Goal: Task Accomplishment & Management: Complete application form

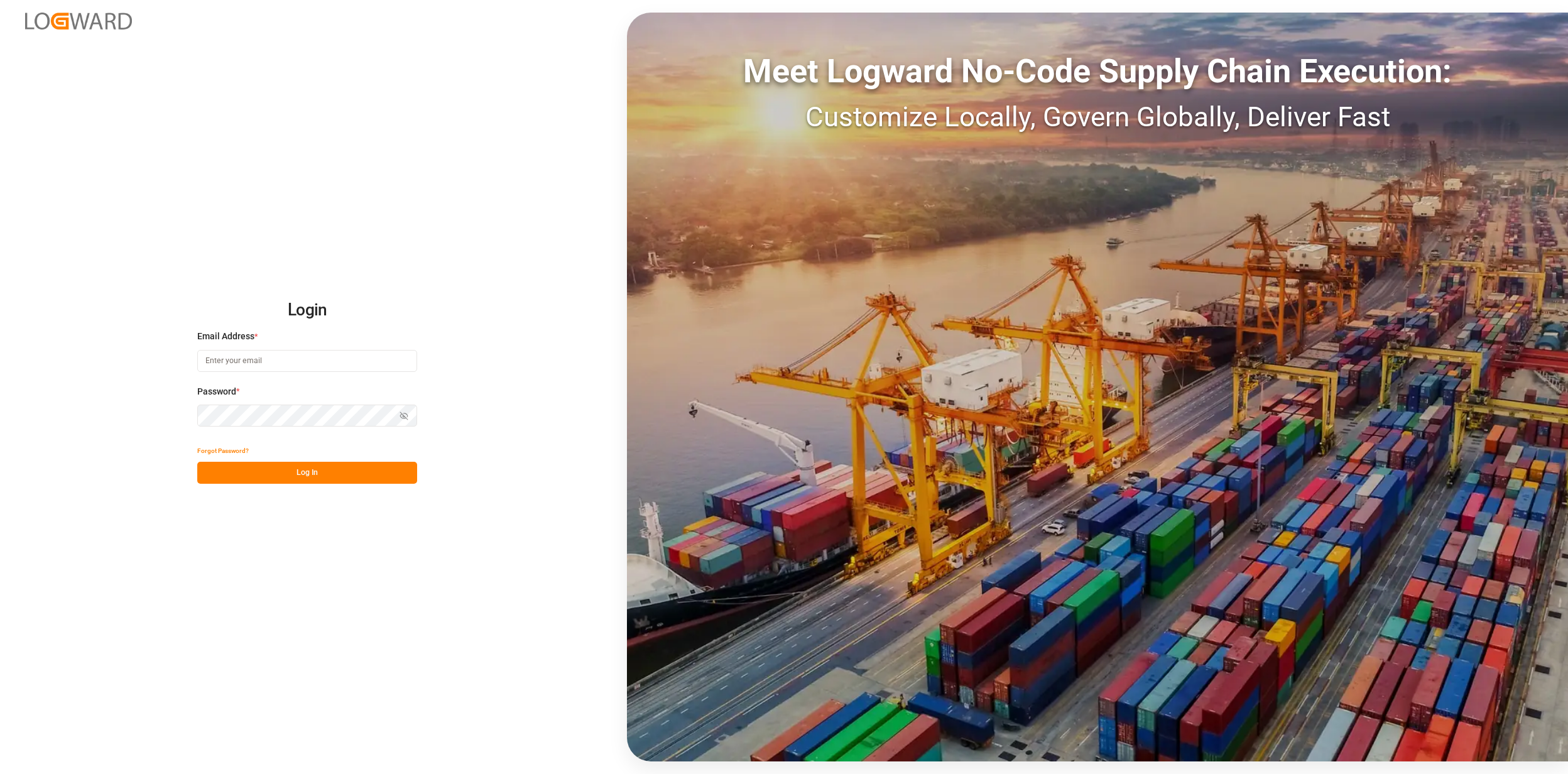
type input "jan.gerold@melitta.de"
click at [286, 469] on button "Log In" at bounding box center [307, 472] width 220 height 22
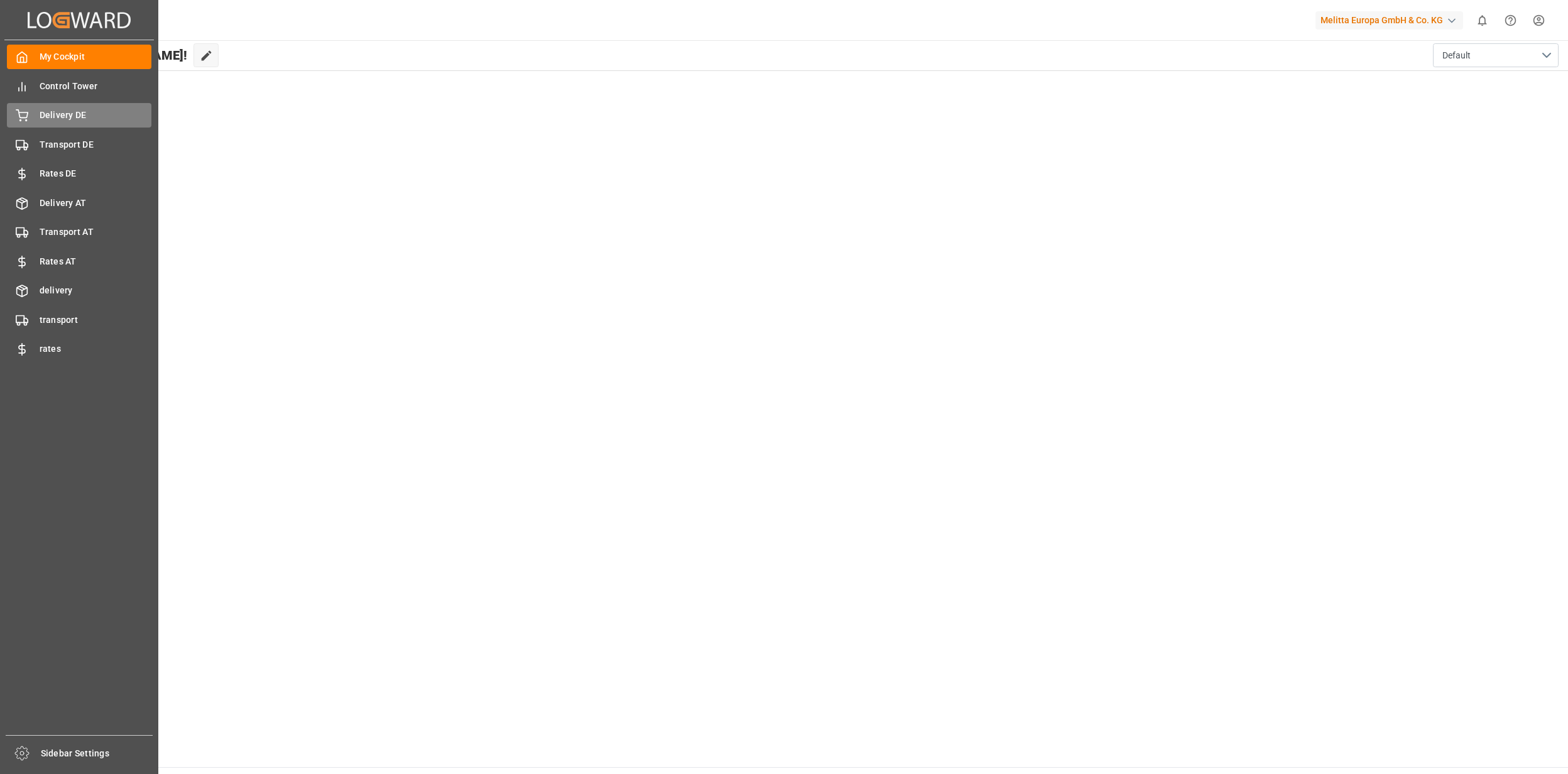
click at [30, 115] on div "Delivery DE Delivery DE" at bounding box center [79, 115] width 144 height 25
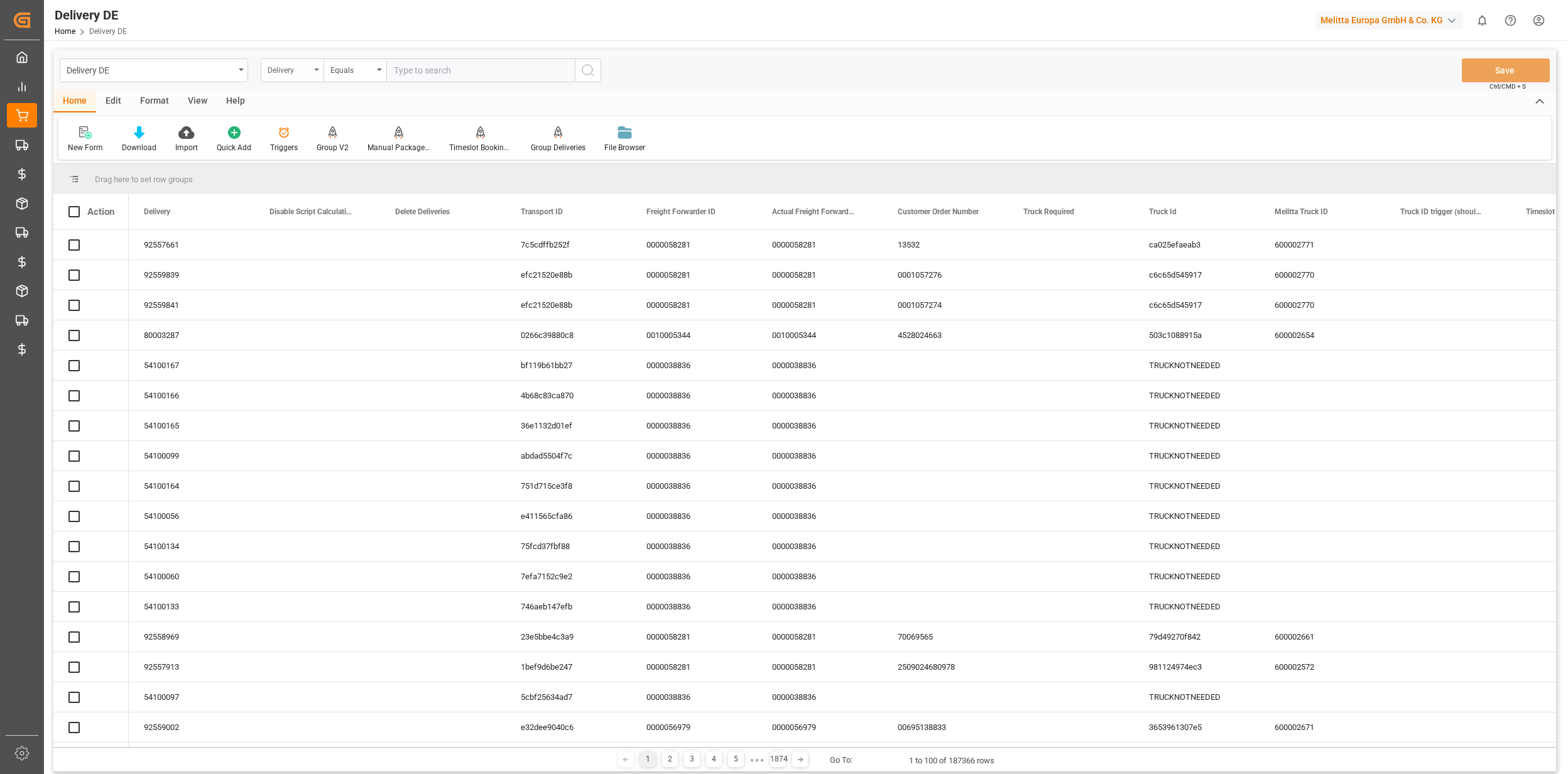
click at [277, 61] on div "Delivery" at bounding box center [289, 69] width 42 height 14
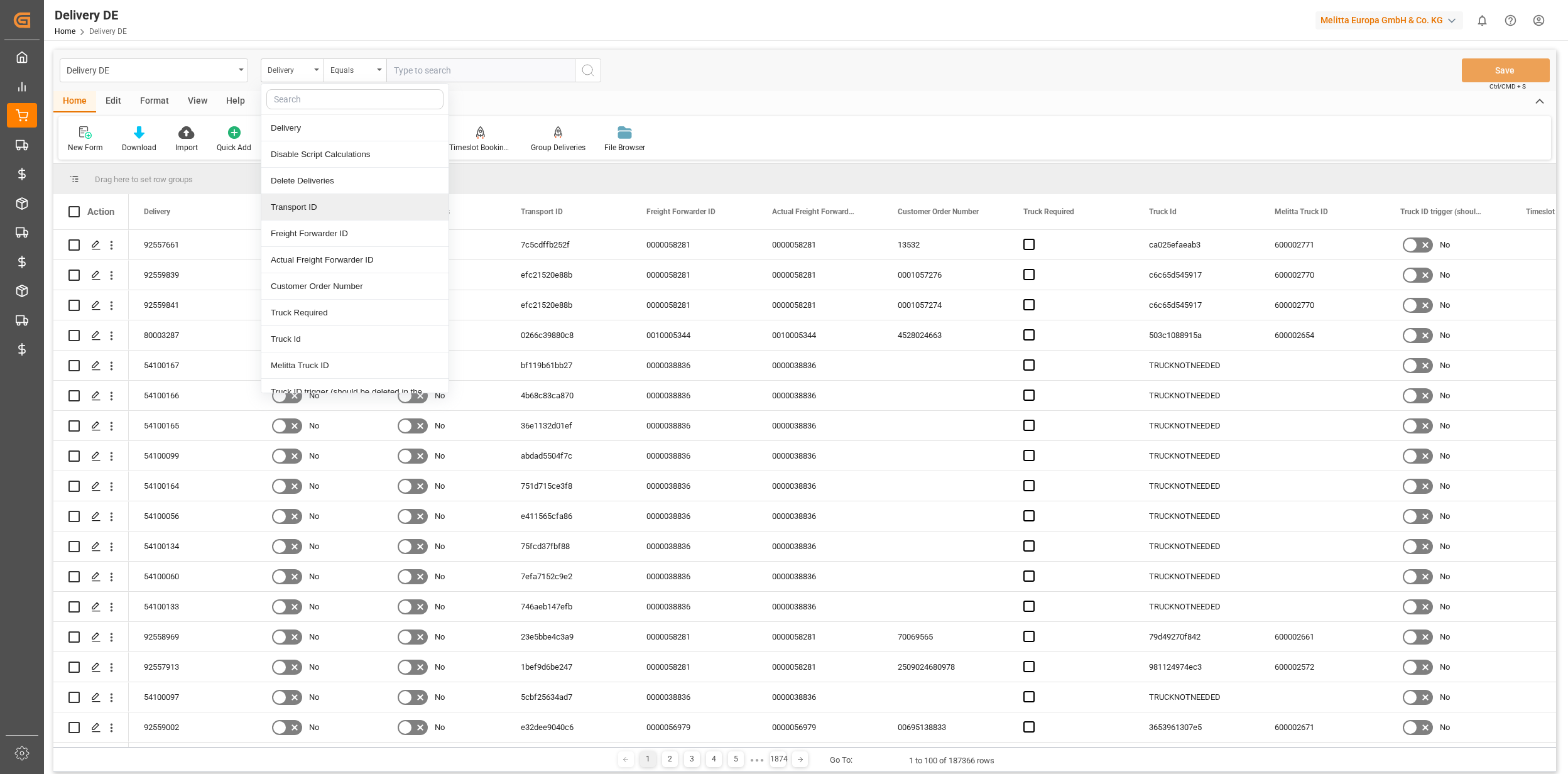
click at [312, 209] on div "Transport ID" at bounding box center [355, 207] width 187 height 26
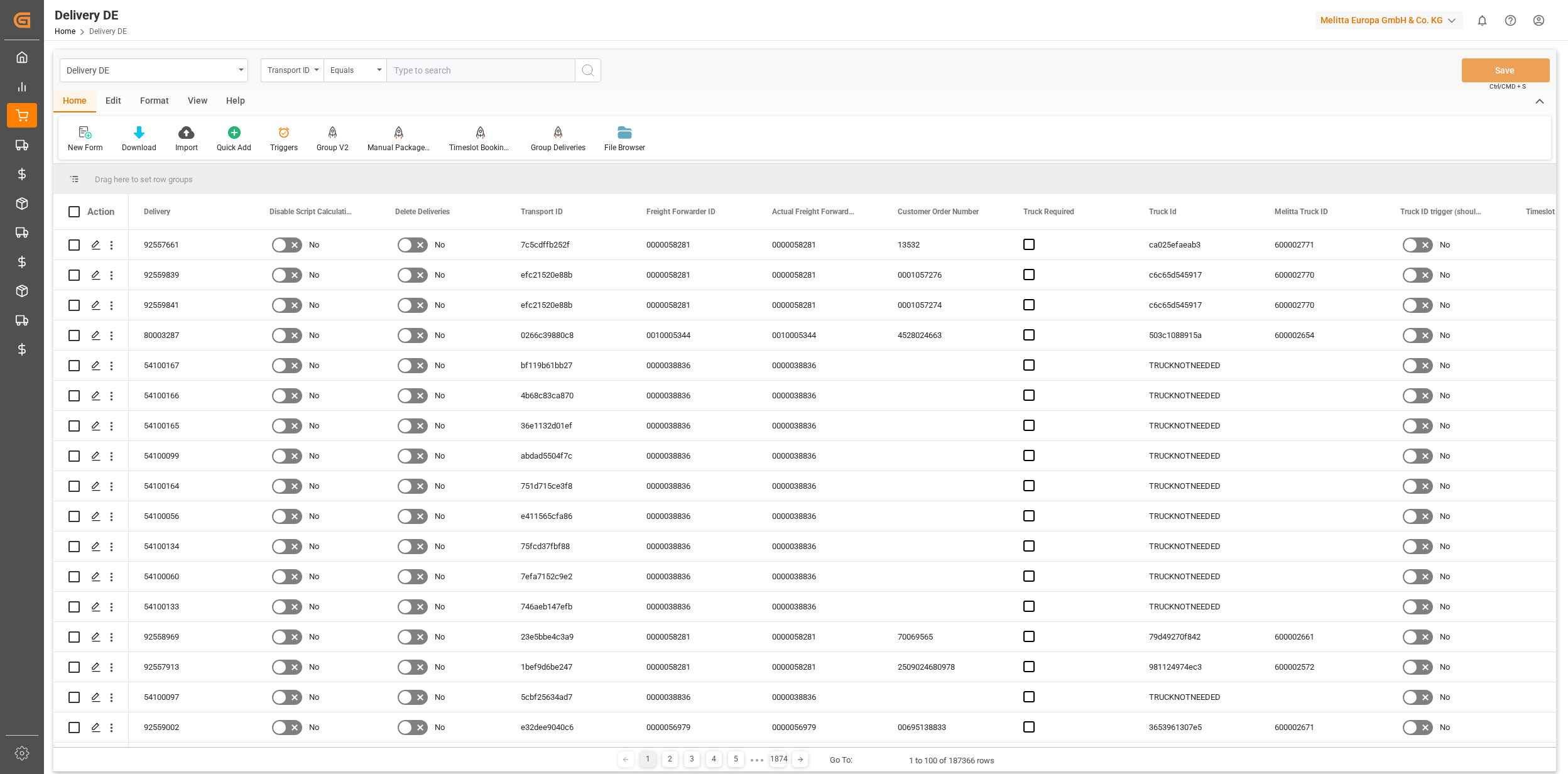
click at [450, 71] on input "text" at bounding box center [481, 71] width 189 height 24
type input "35af"
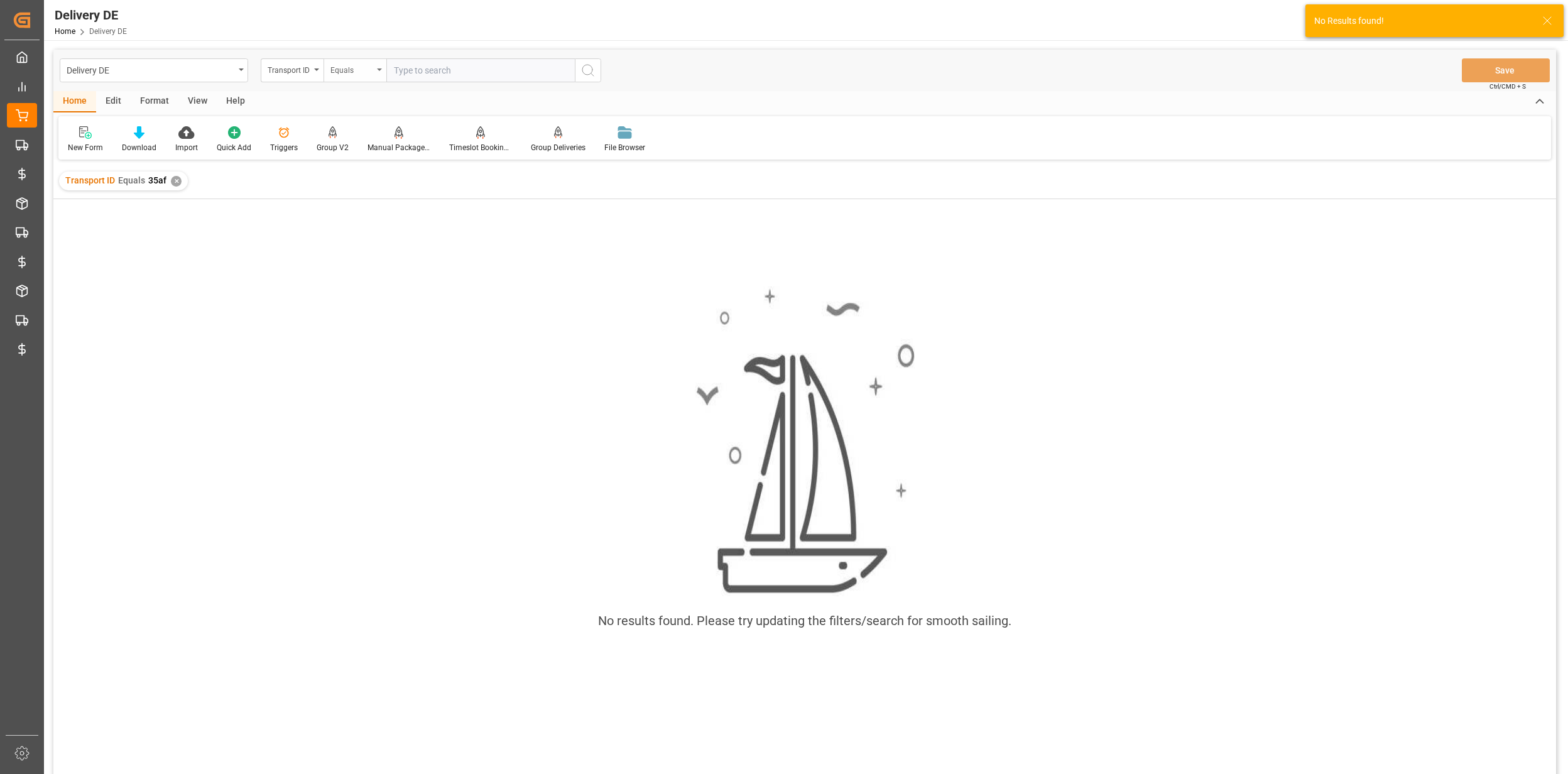
click at [385, 64] on div "Equals" at bounding box center [355, 71] width 63 height 24
click at [371, 212] on div "Starts with" at bounding box center [418, 207] width 187 height 26
click at [171, 177] on div "✕" at bounding box center [176, 181] width 11 height 11
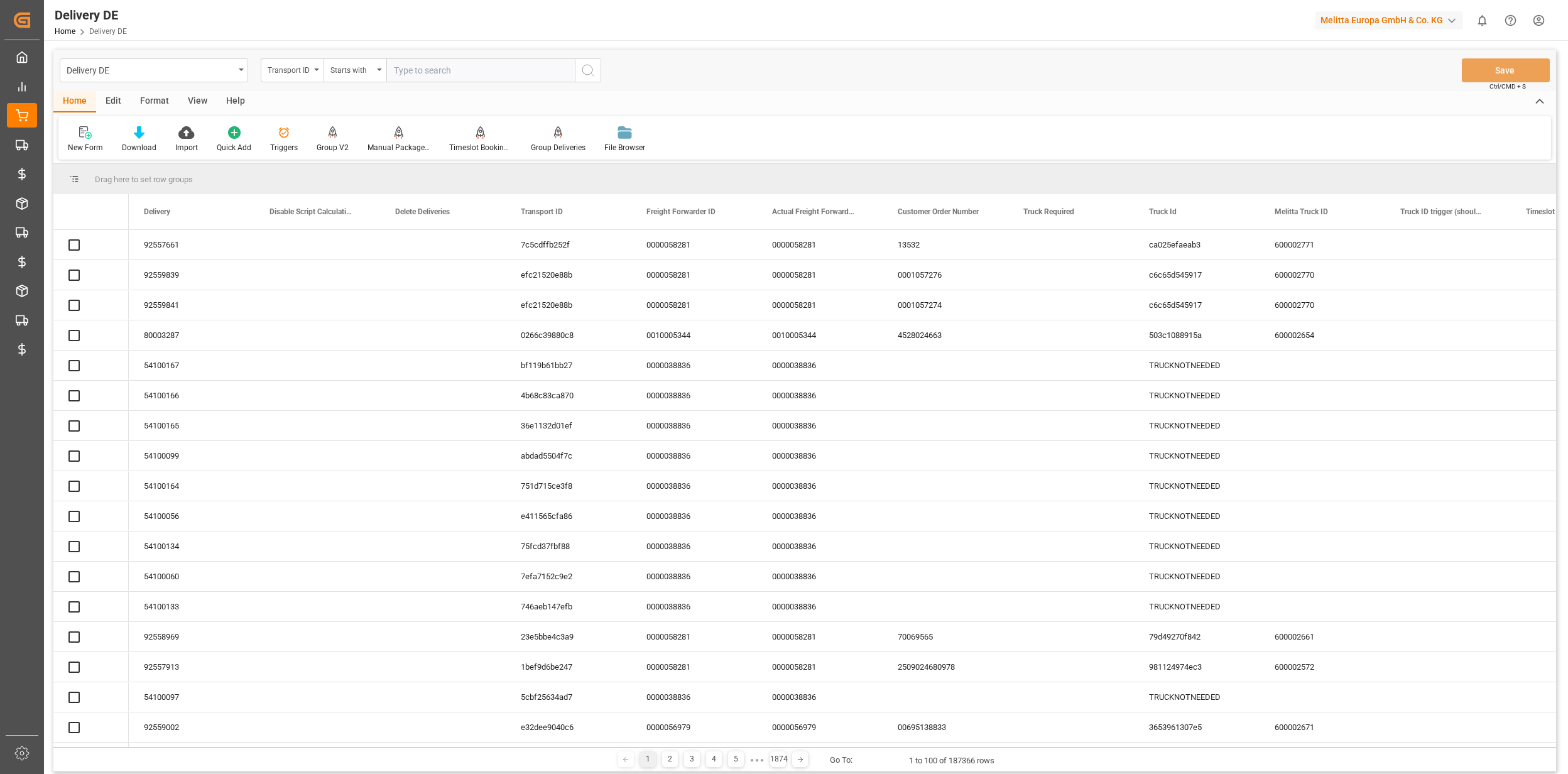
click at [417, 74] on input "text" at bounding box center [481, 71] width 189 height 24
type input "35af"
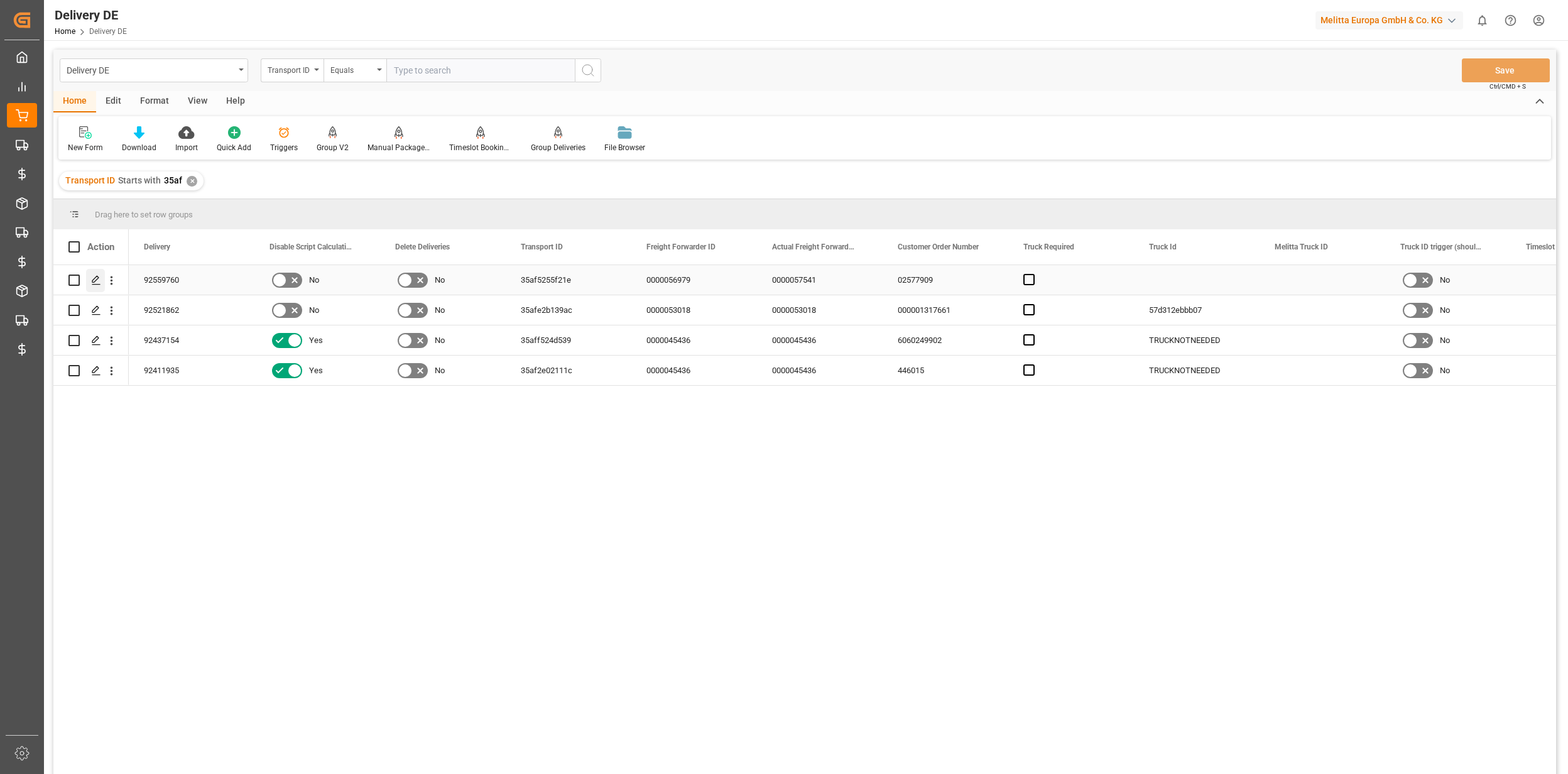
click at [104, 281] on div "Press SPACE to select this row." at bounding box center [95, 281] width 19 height 23
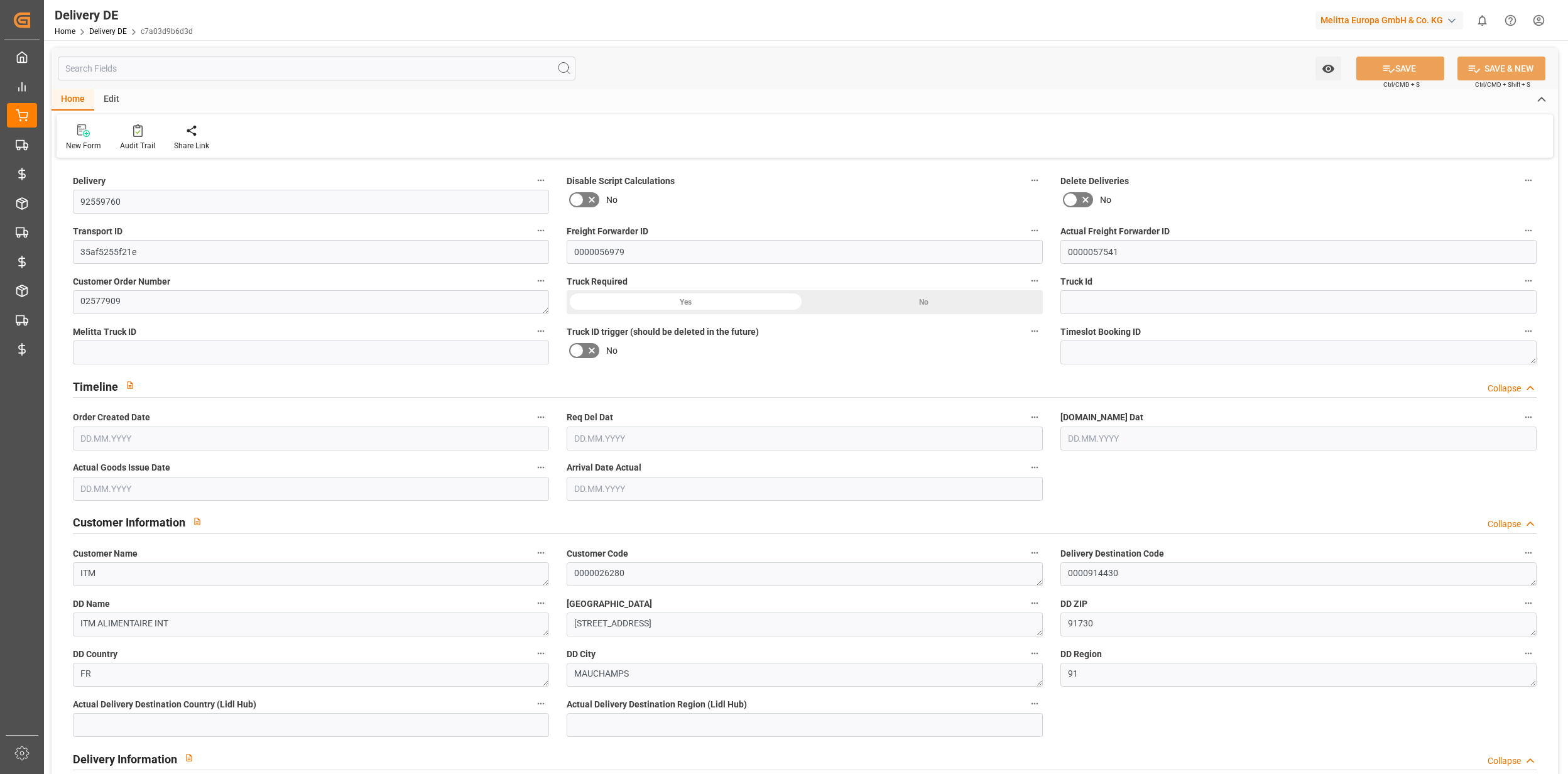
type input "0"
type input "66"
type input "7858.08"
type input "11296"
type input "64867.84"
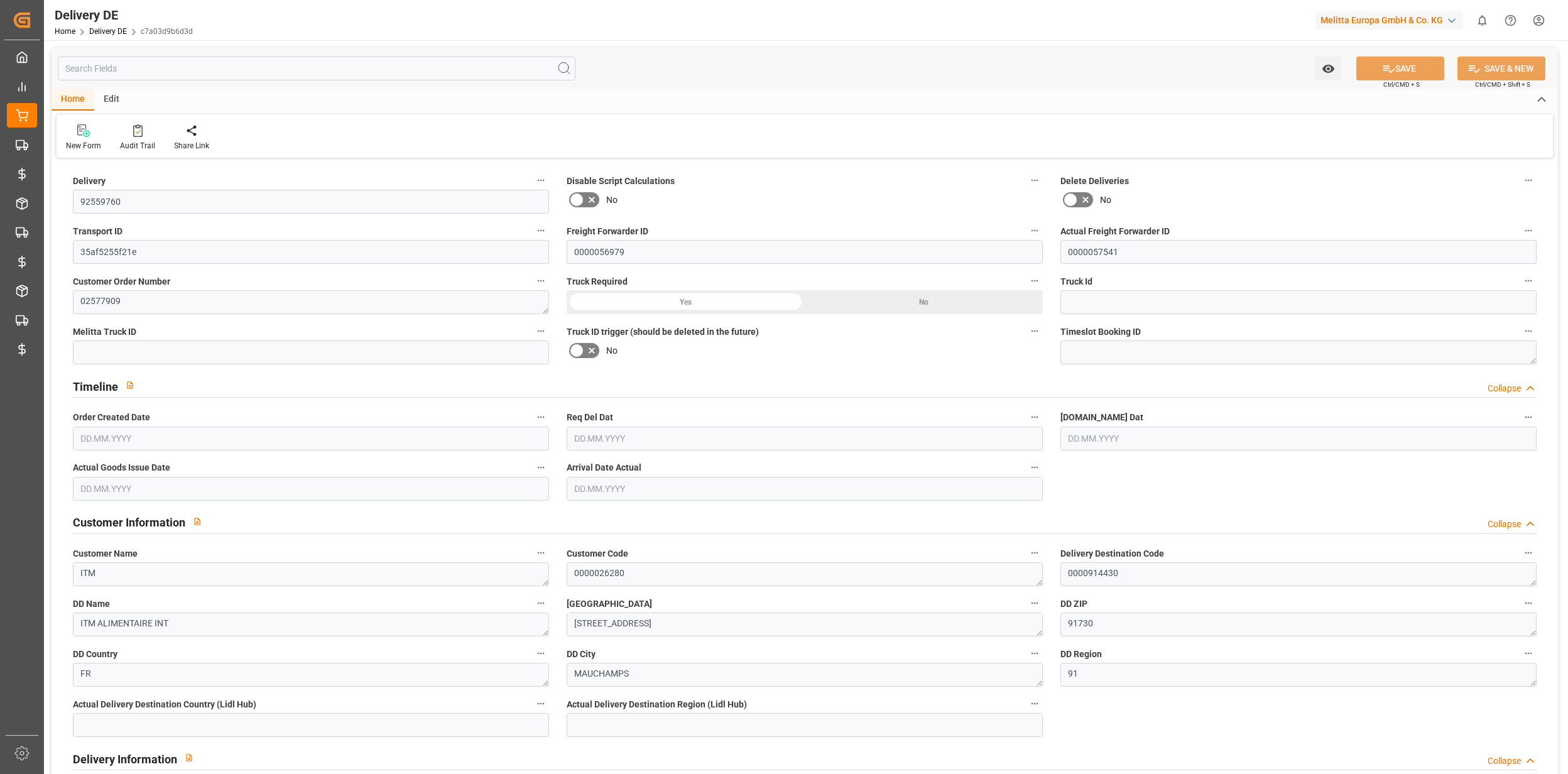
type input "18.09.2025"
type input "[DATE]"
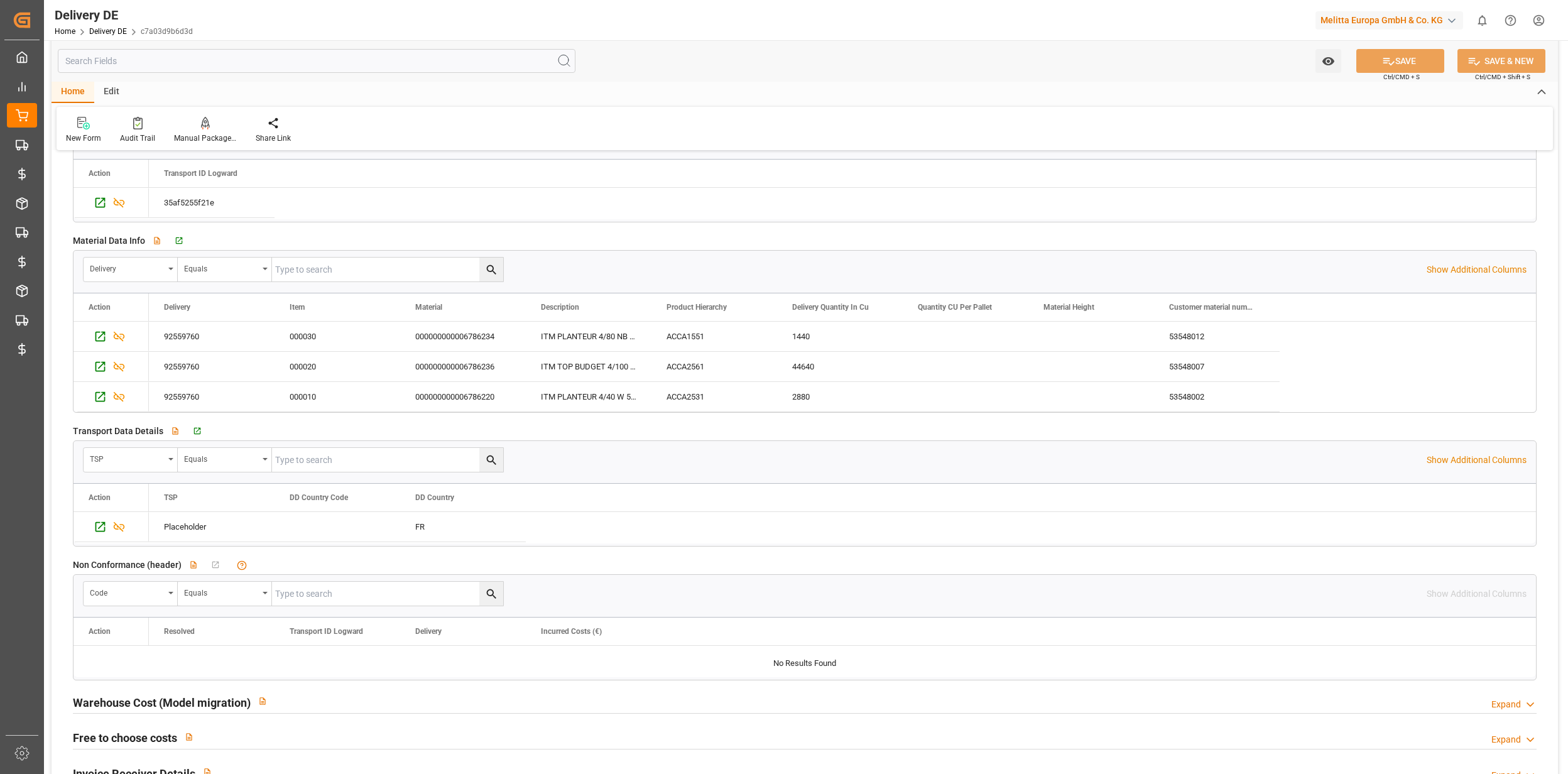
scroll to position [2011, 0]
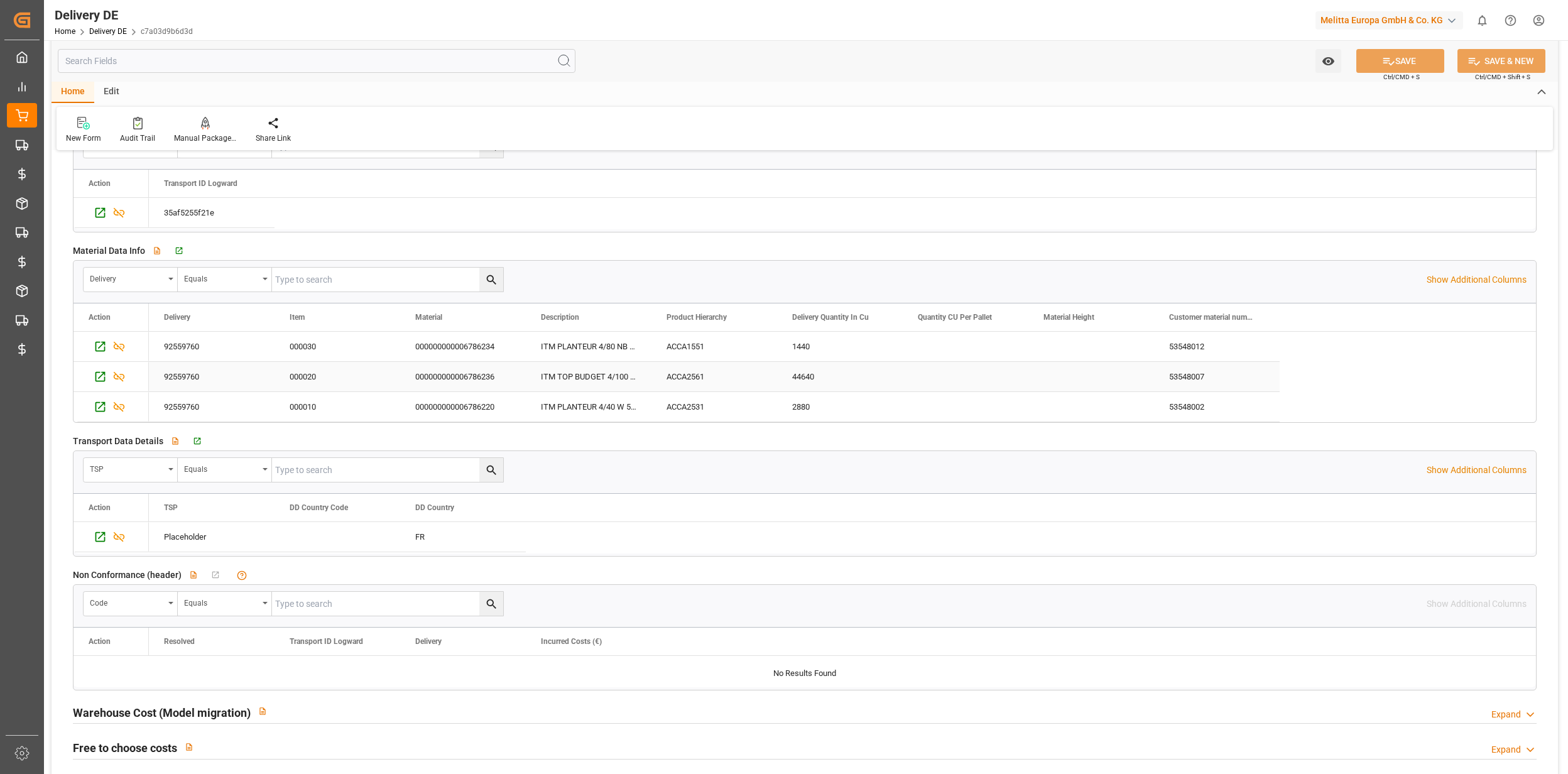
click at [470, 388] on div "000000000006786236" at bounding box center [463, 377] width 126 height 30
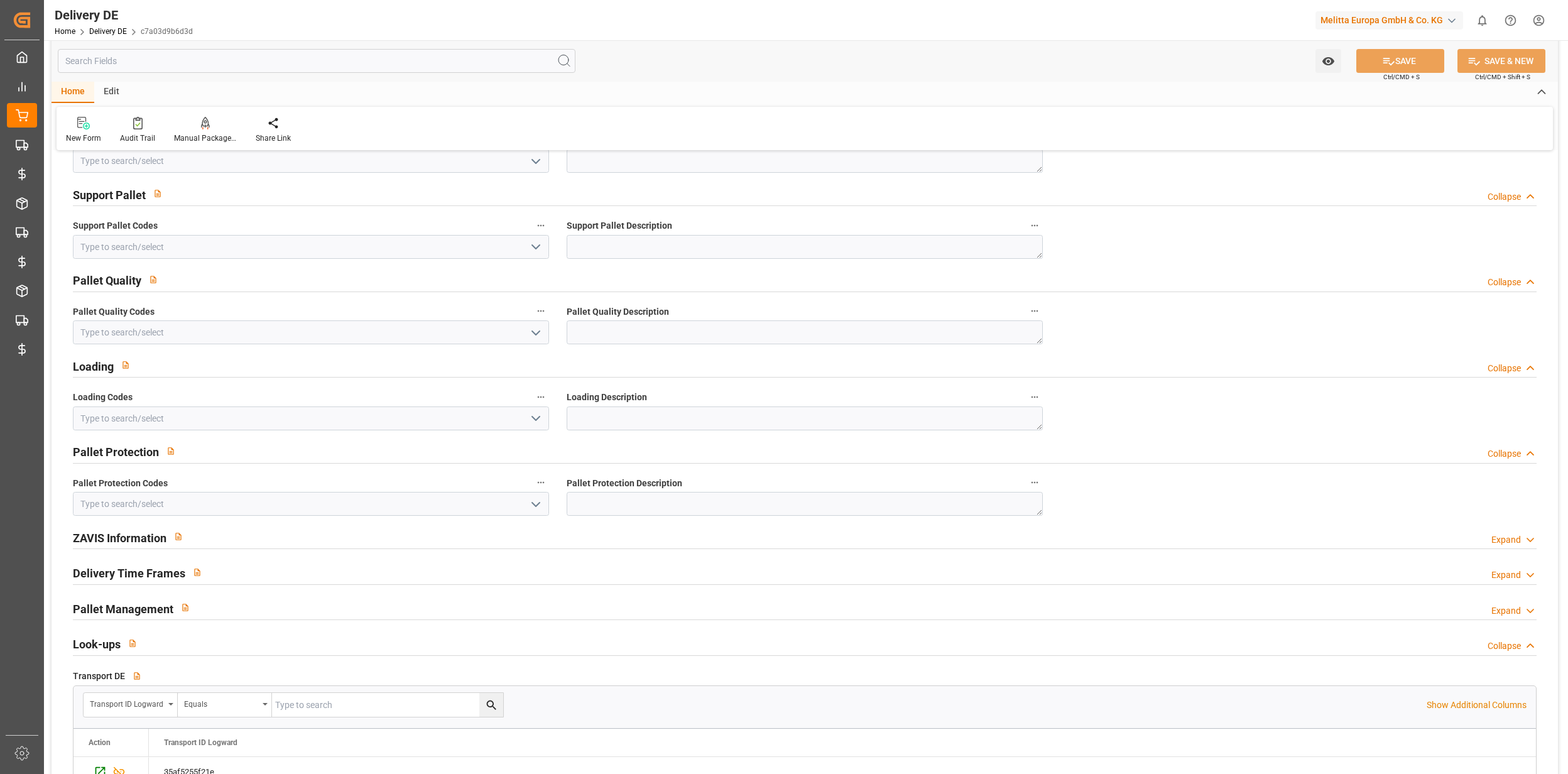
scroll to position [1424, 0]
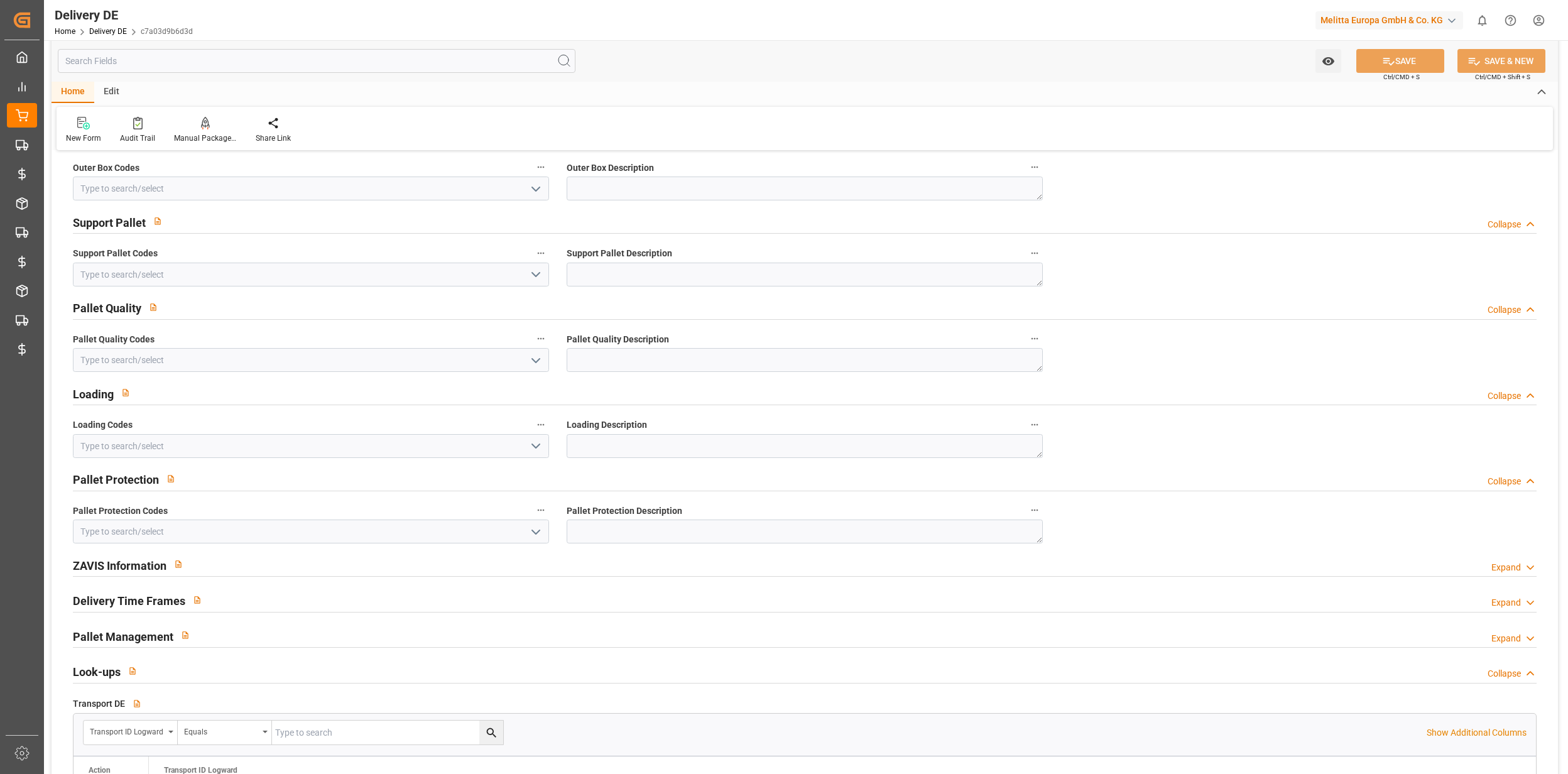
click at [255, 61] on input "text" at bounding box center [317, 61] width 518 height 24
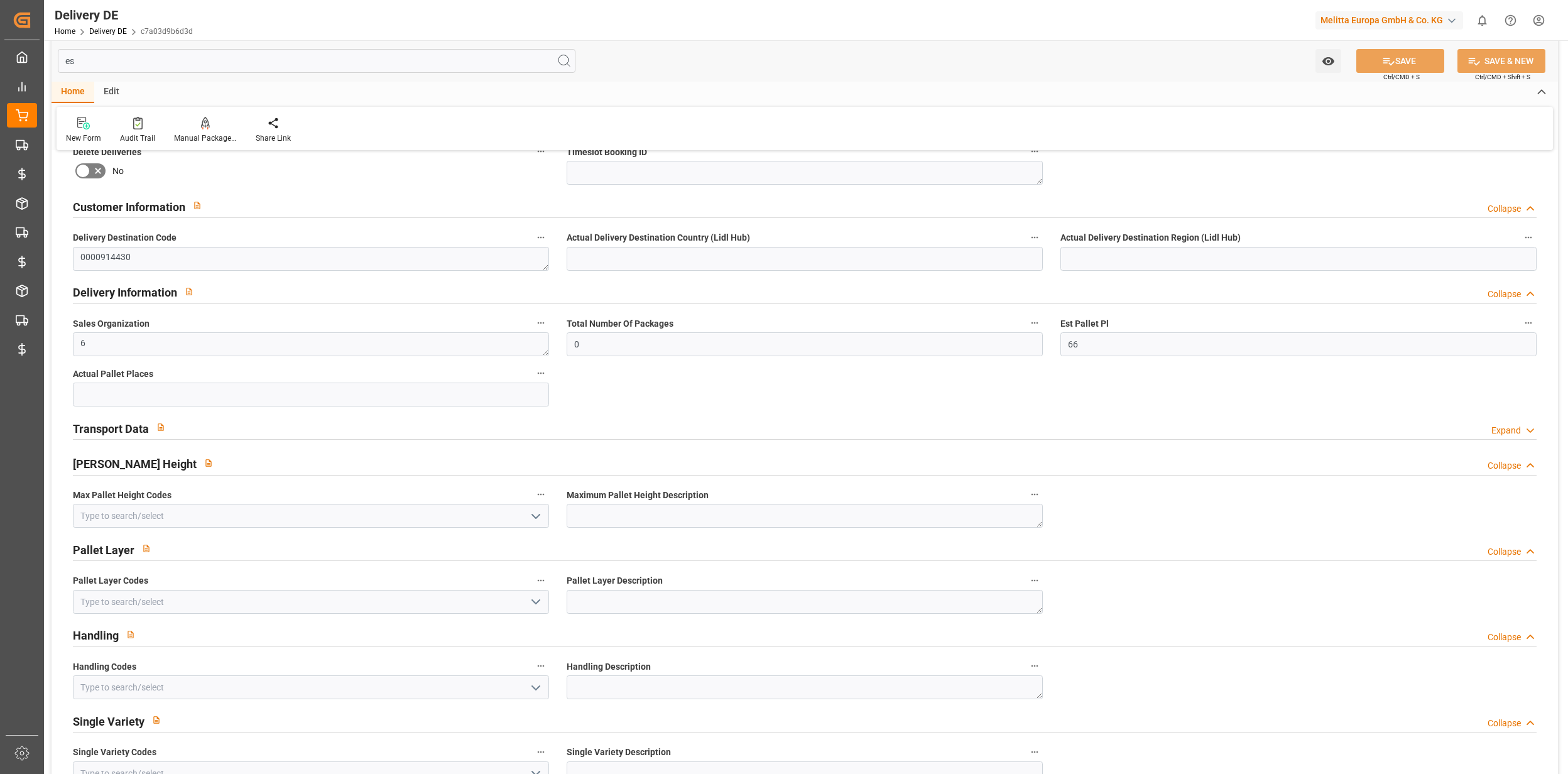
scroll to position [0, 0]
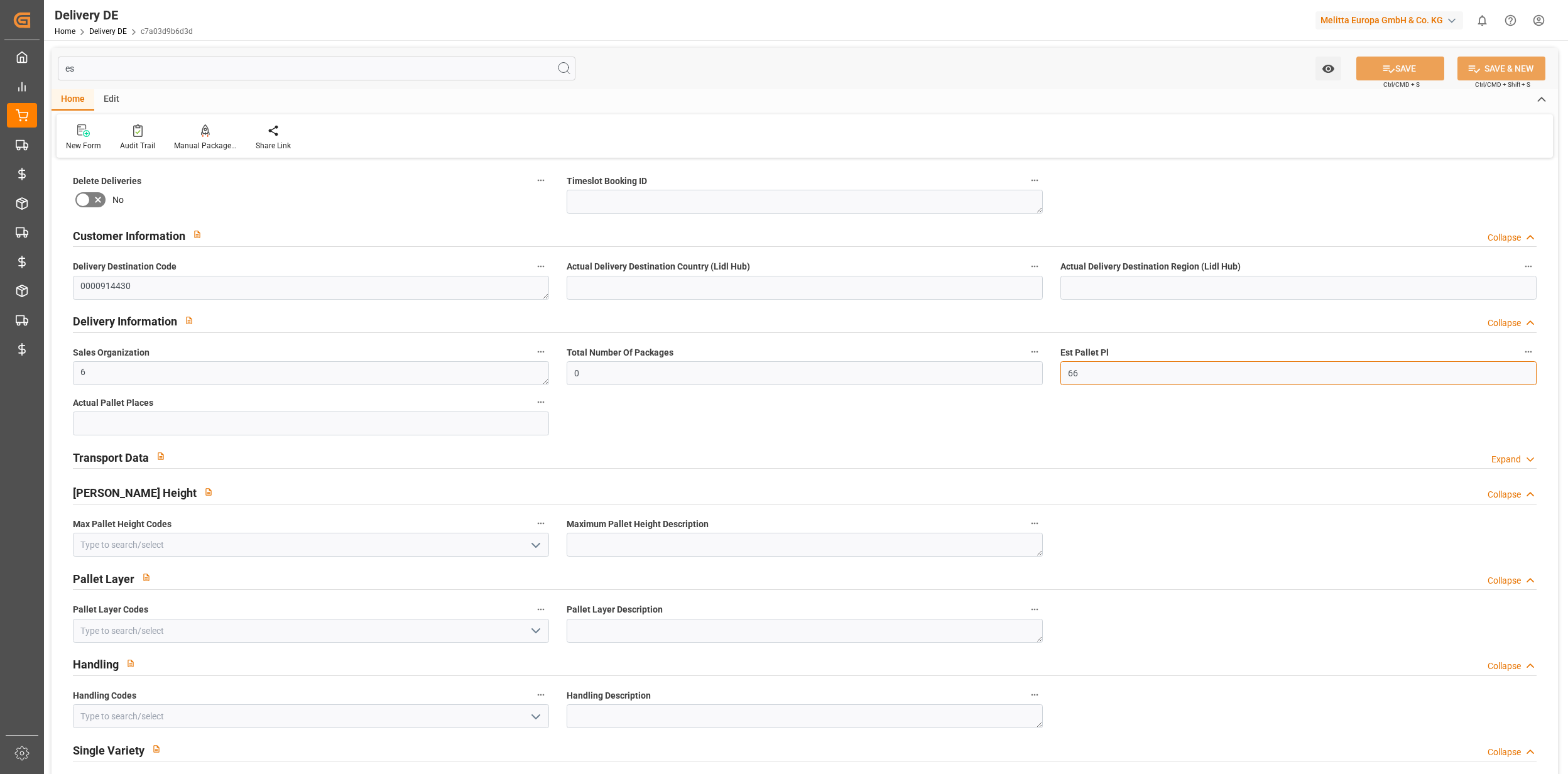
drag, startPoint x: 1090, startPoint y: 365, endPoint x: 1040, endPoint y: 365, distance: 50.0
click at [222, 66] on input "es" at bounding box center [317, 69] width 518 height 24
type input "e"
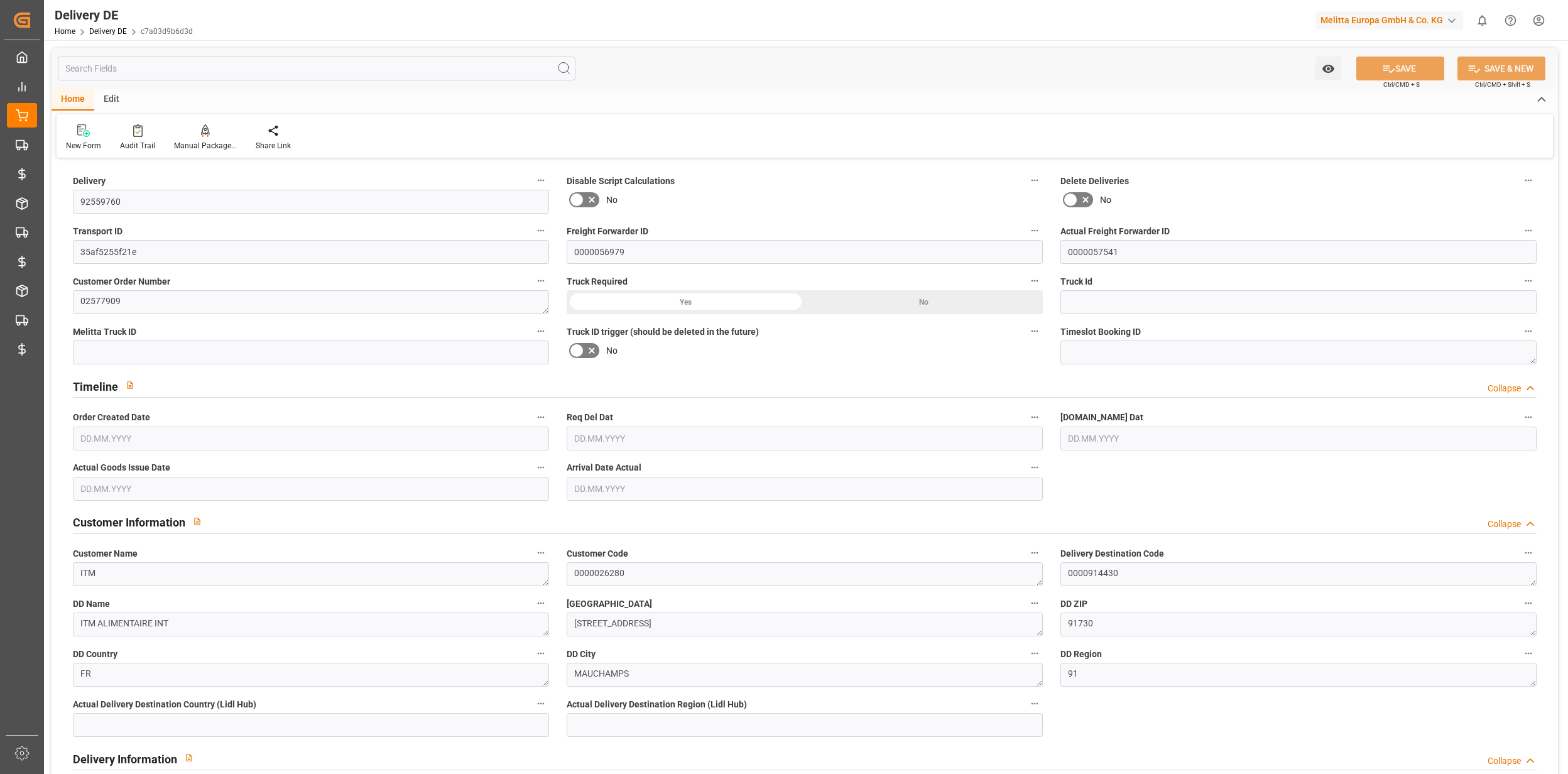
type input "92559760"
type input "35af5255f21e"
type input "0000056979"
type input "0000057541"
type textarea "02577909"
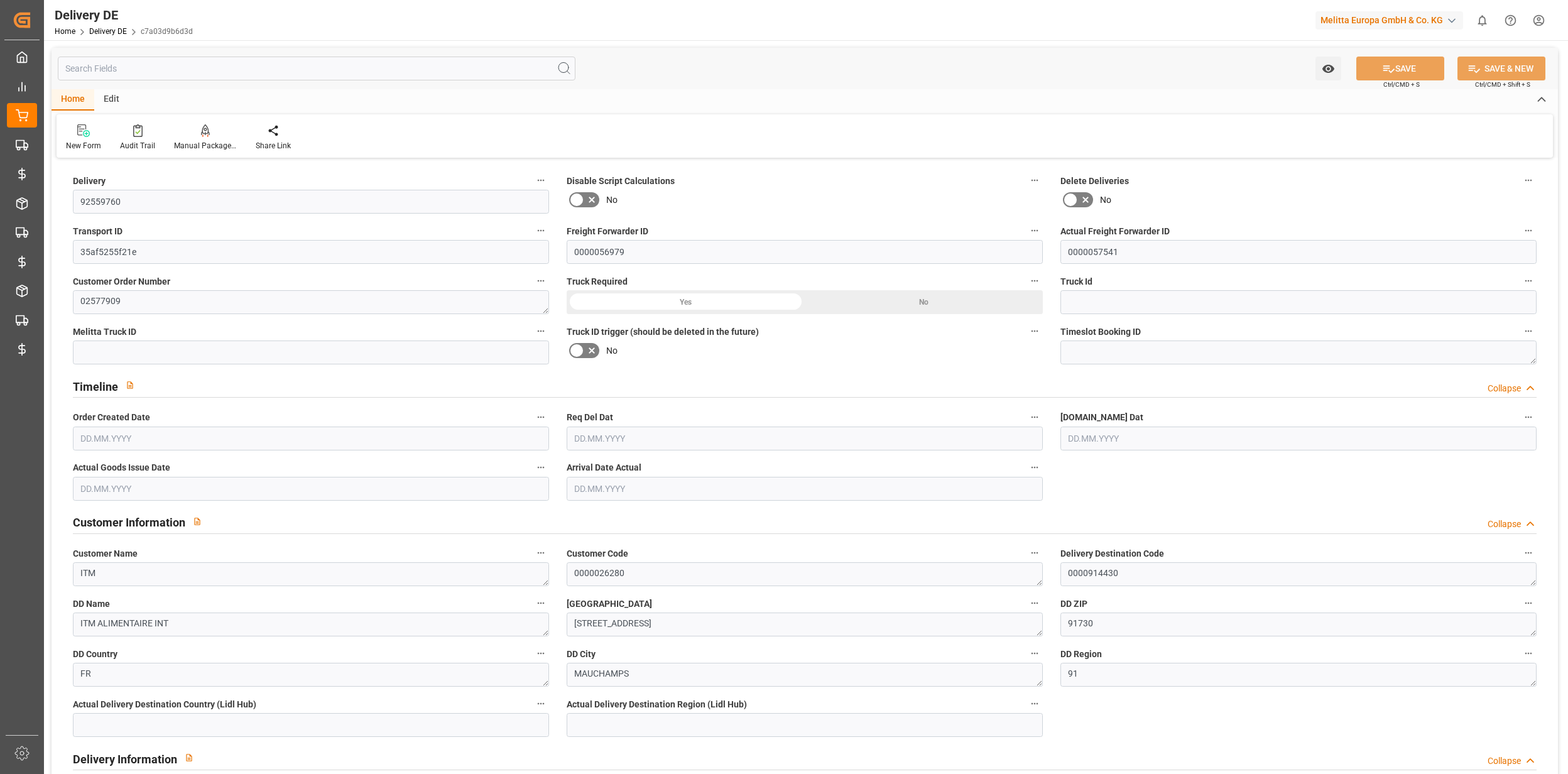
type textarea "ITM"
type textarea "0000026280"
type textarea "ITM ALIMENTAIRE INT"
type textarea "[STREET_ADDRESS]"
type textarea "91730"
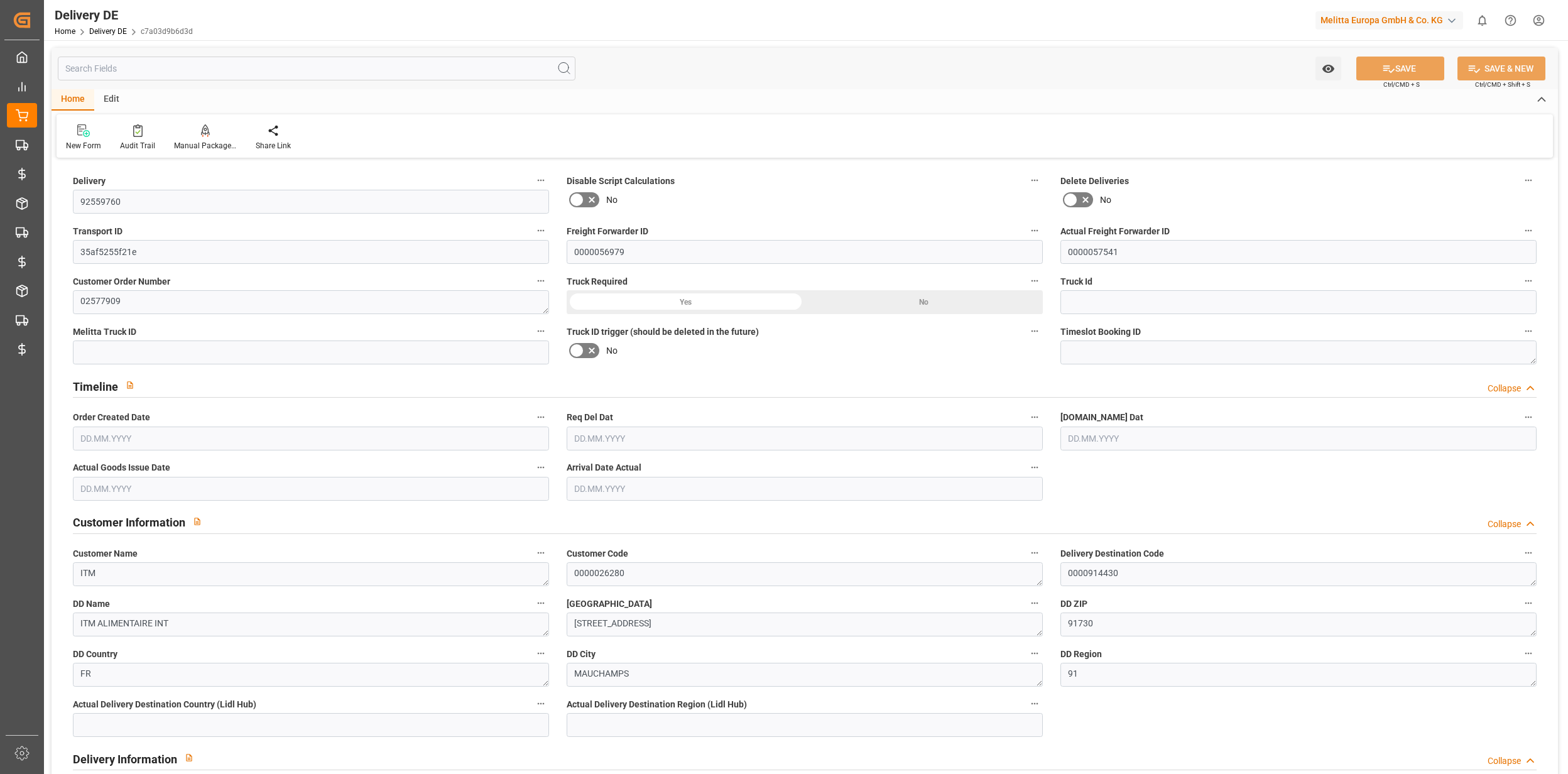
type textarea "FR"
type textarea "MAUCHAMPS"
type textarea "91"
type textarea "0011"
type textarea "LF"
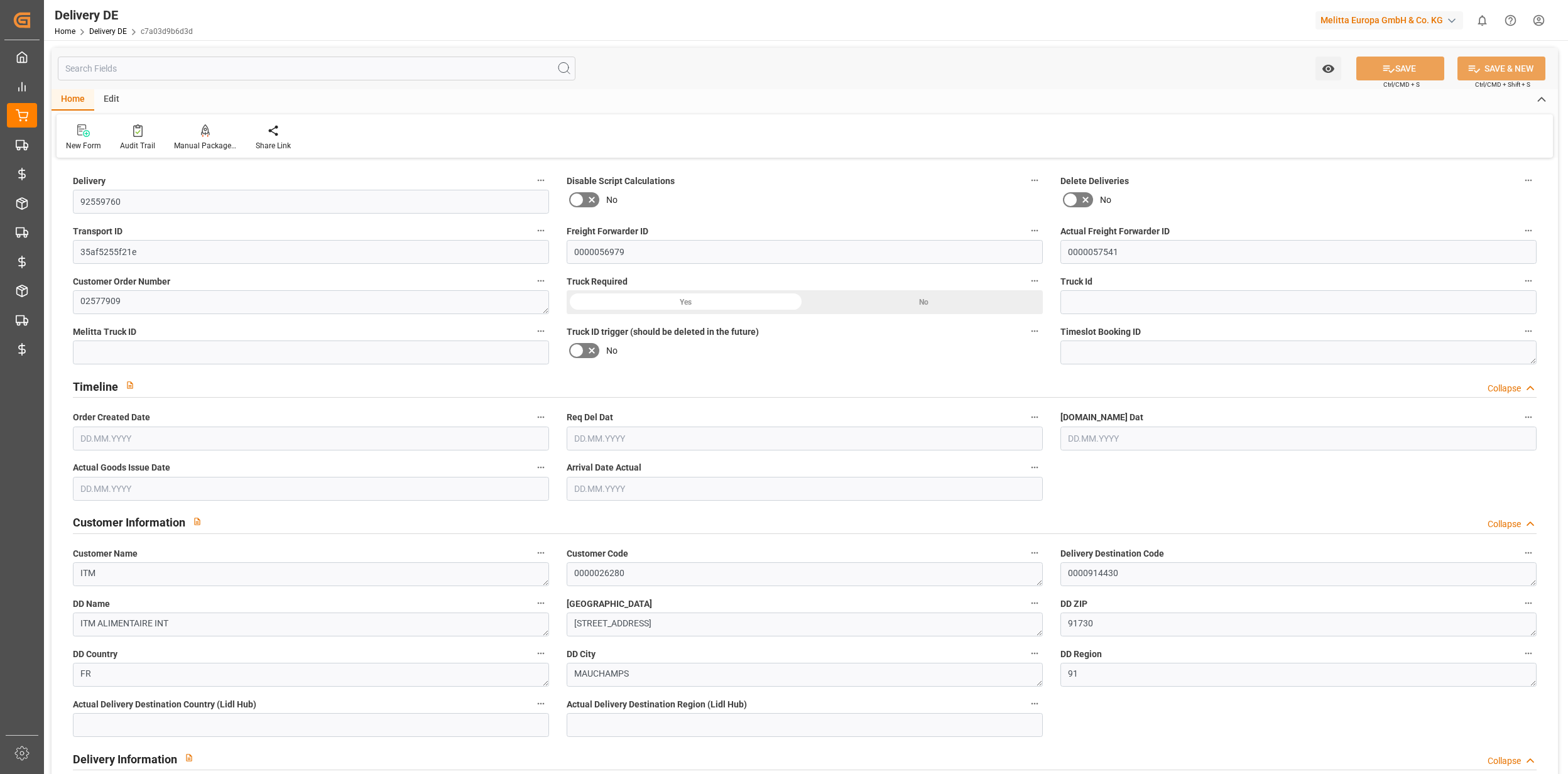
type input "Pallet"
type textarea "FR10"
type input "FR10"
type textarea "Livraison le 23.09.2025 a 09:30"
type input "DAP"
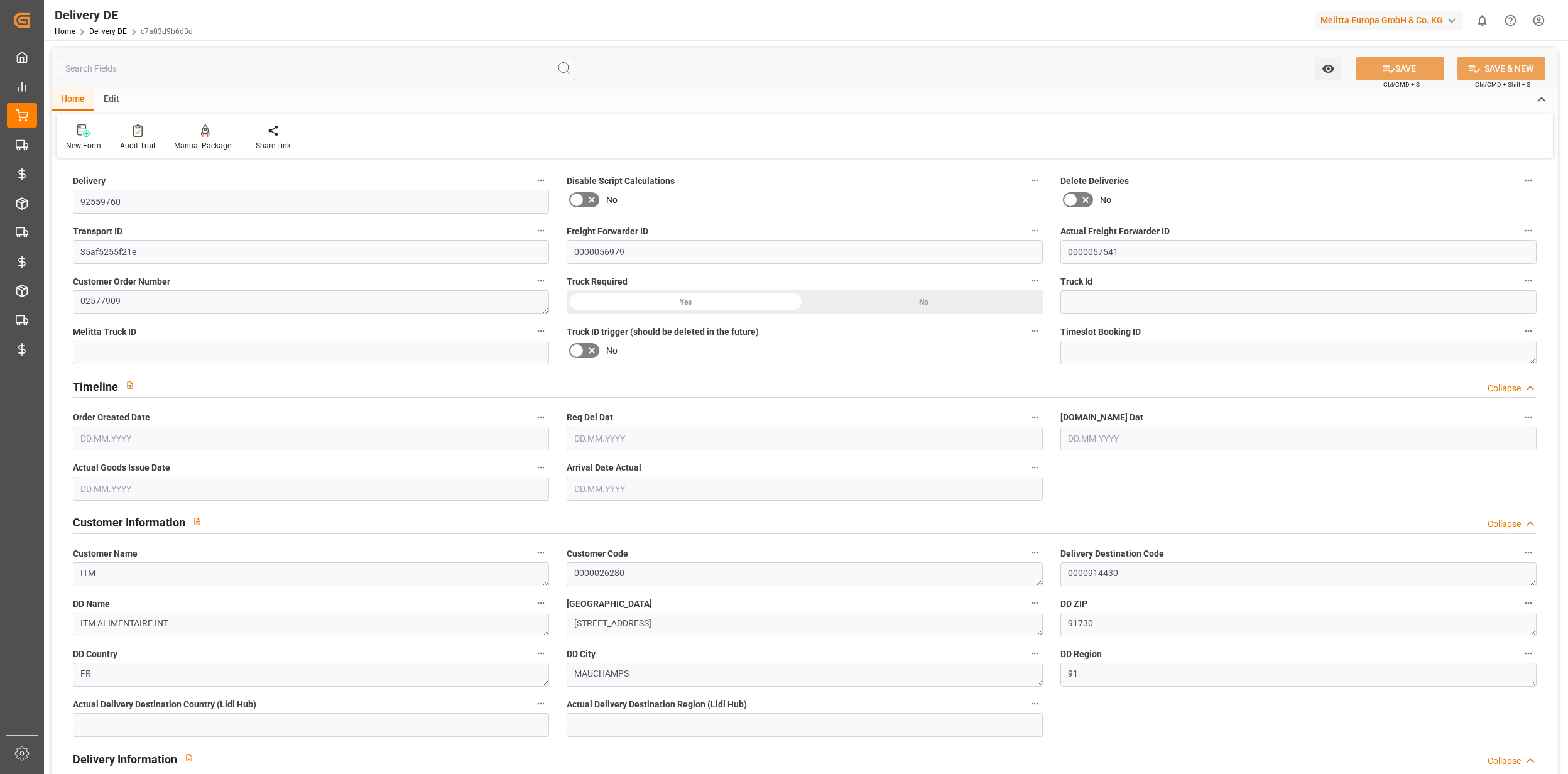
type input "10"
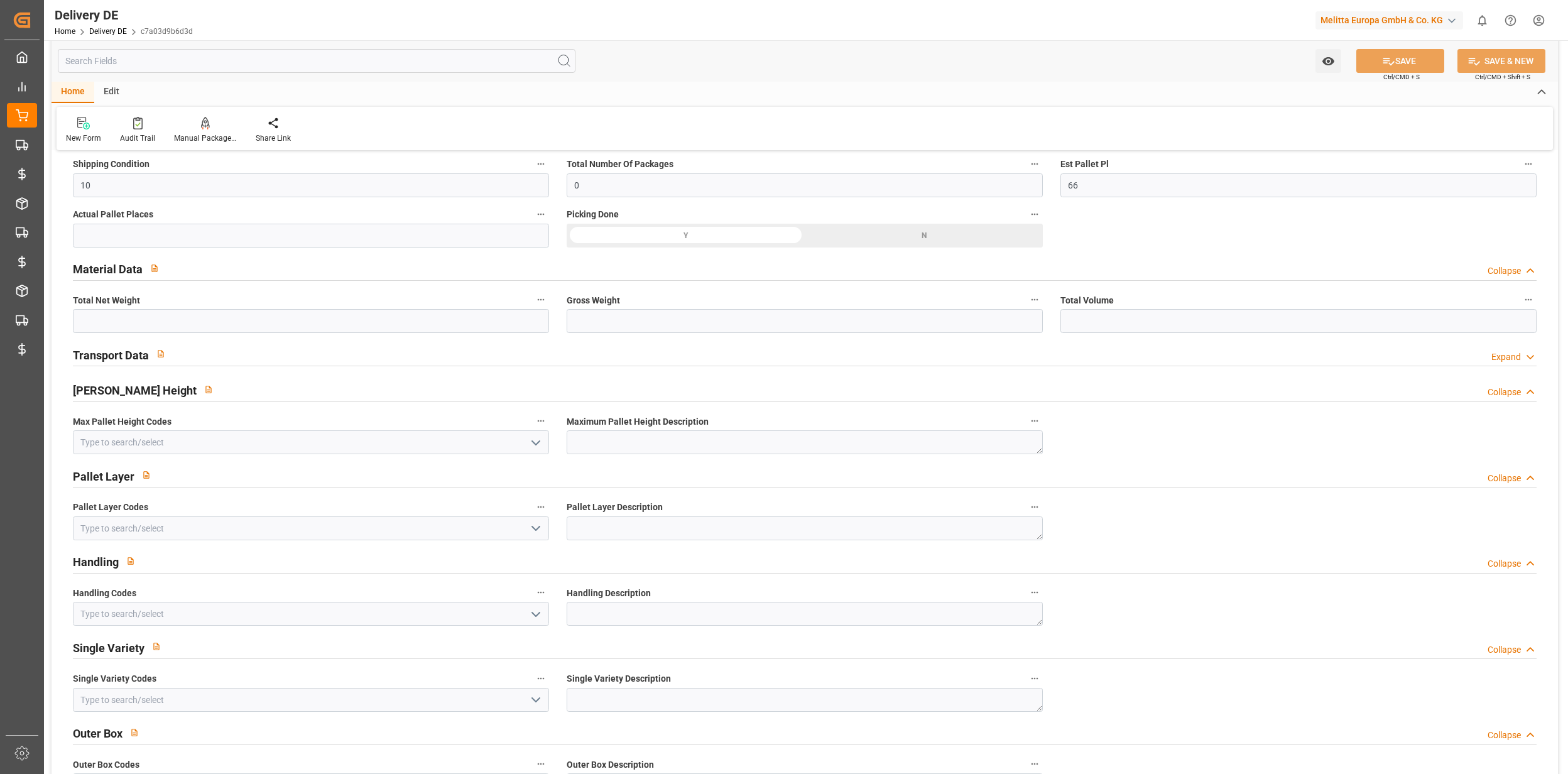
type input "Pallet"
type input "7858.08"
type input "11296"
type input "64867.84"
type input "18.09.2025"
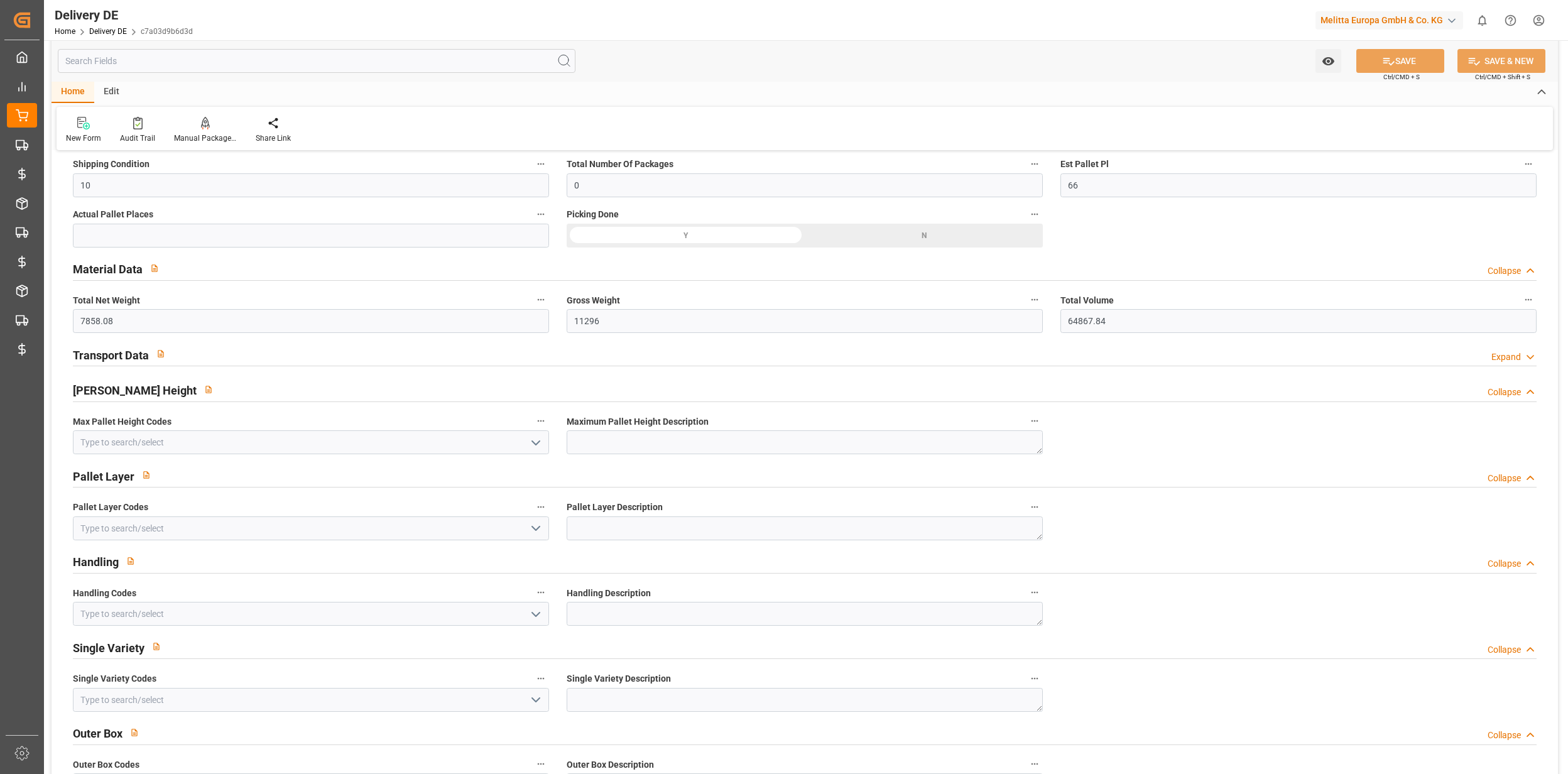
type input "[DATE]"
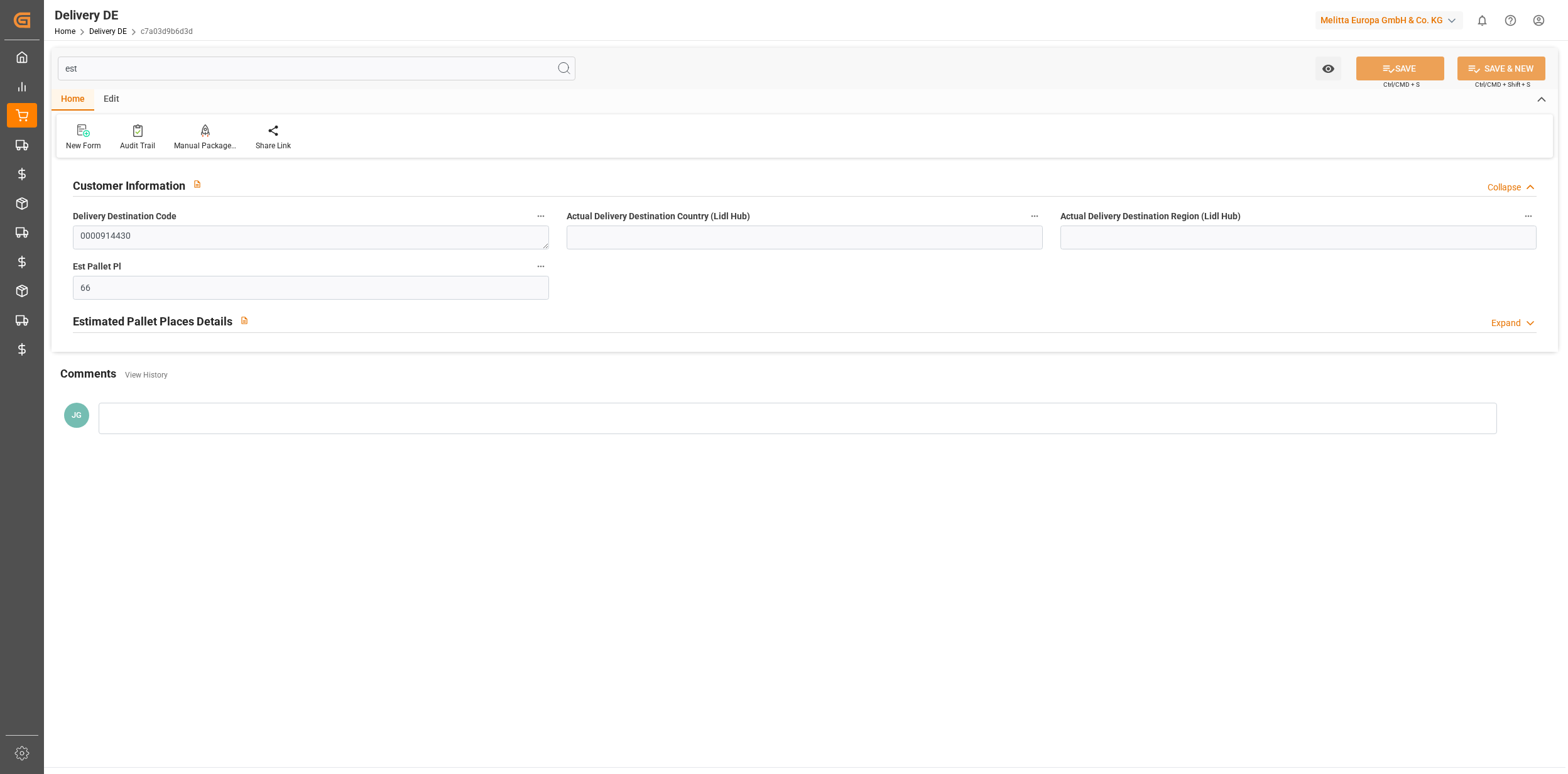
type input "est"
click at [116, 297] on input "66" at bounding box center [311, 288] width 476 height 24
type input "6"
type input "33"
click at [1405, 64] on button "SAVE" at bounding box center [1401, 69] width 88 height 24
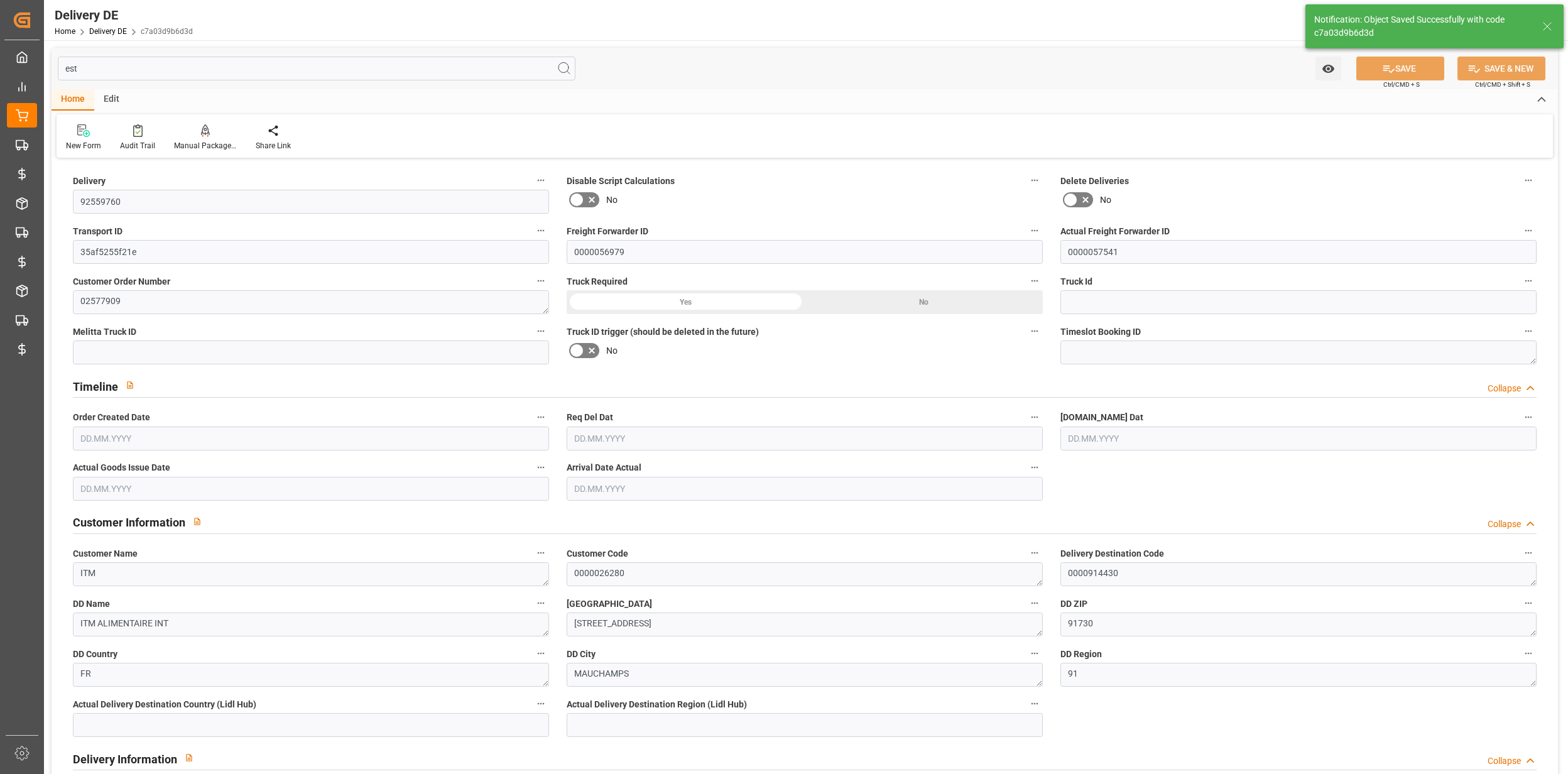
type input "0"
type input "7858.08"
type input "11296"
type input "64867.84"
type input "18.09.2025"
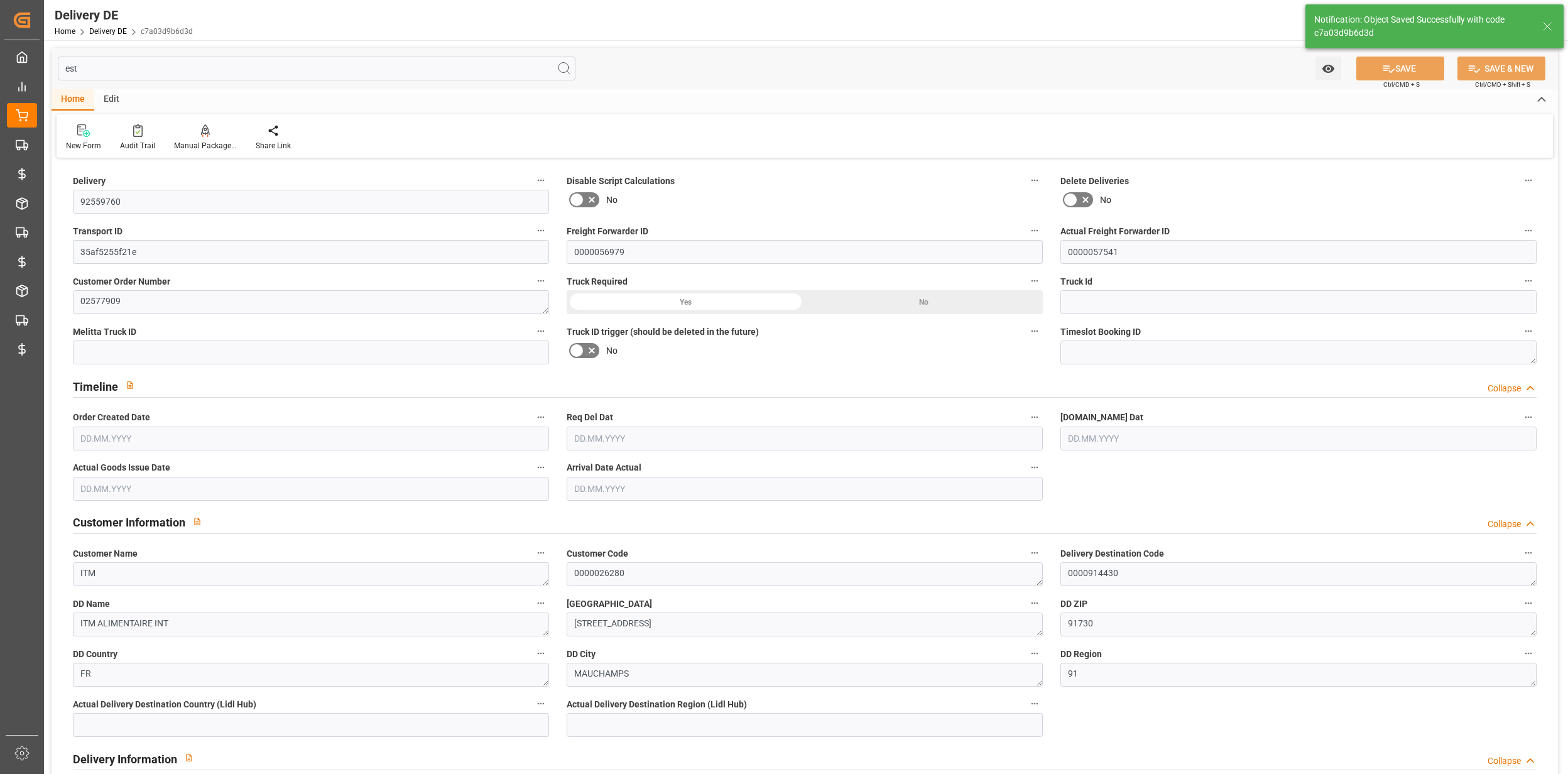
type input "[DATE]"
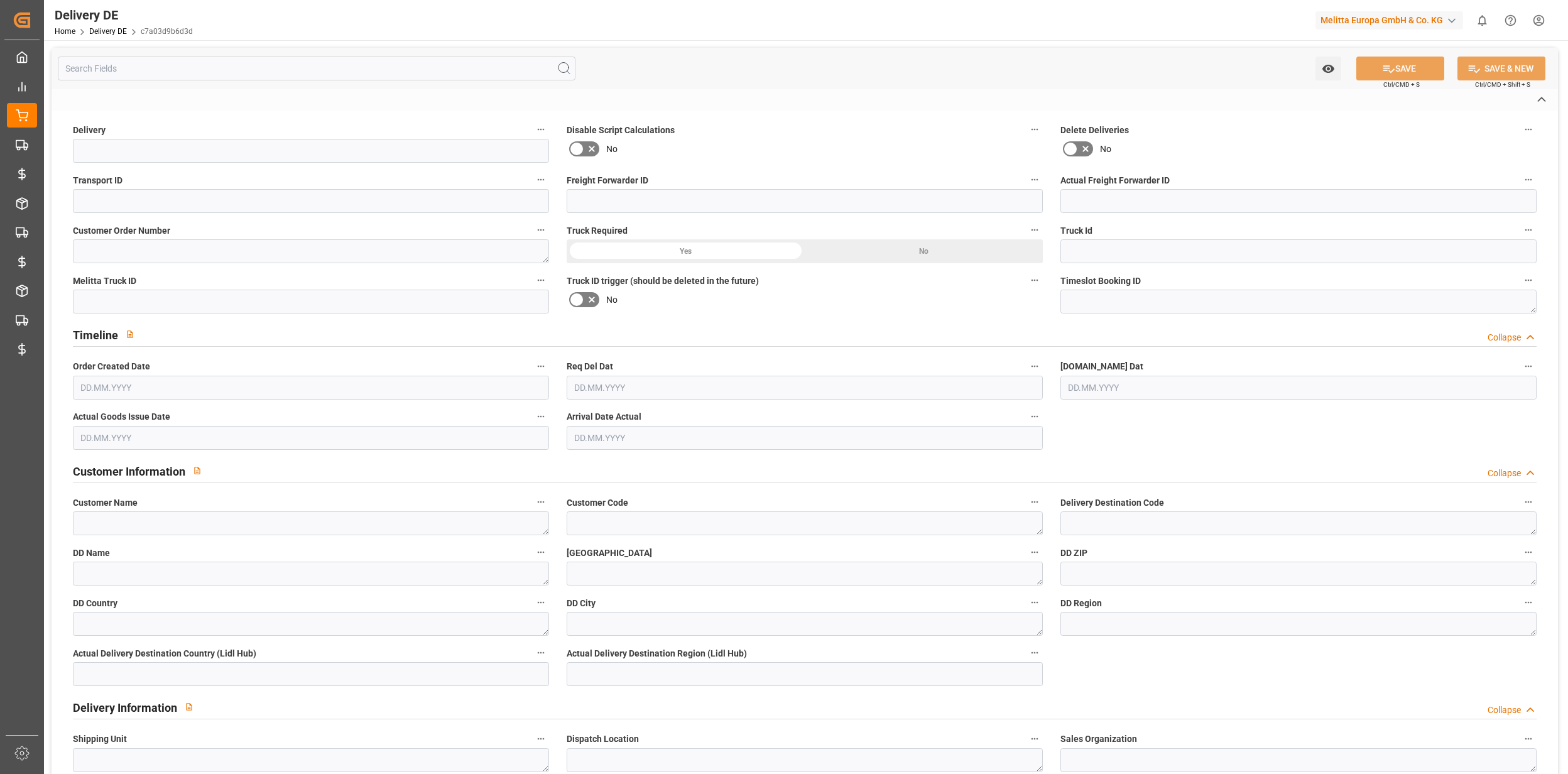
type input "92559760"
type input "35af5255f21e"
type input "0000056979"
type input "0000057541"
type textarea "02577909"
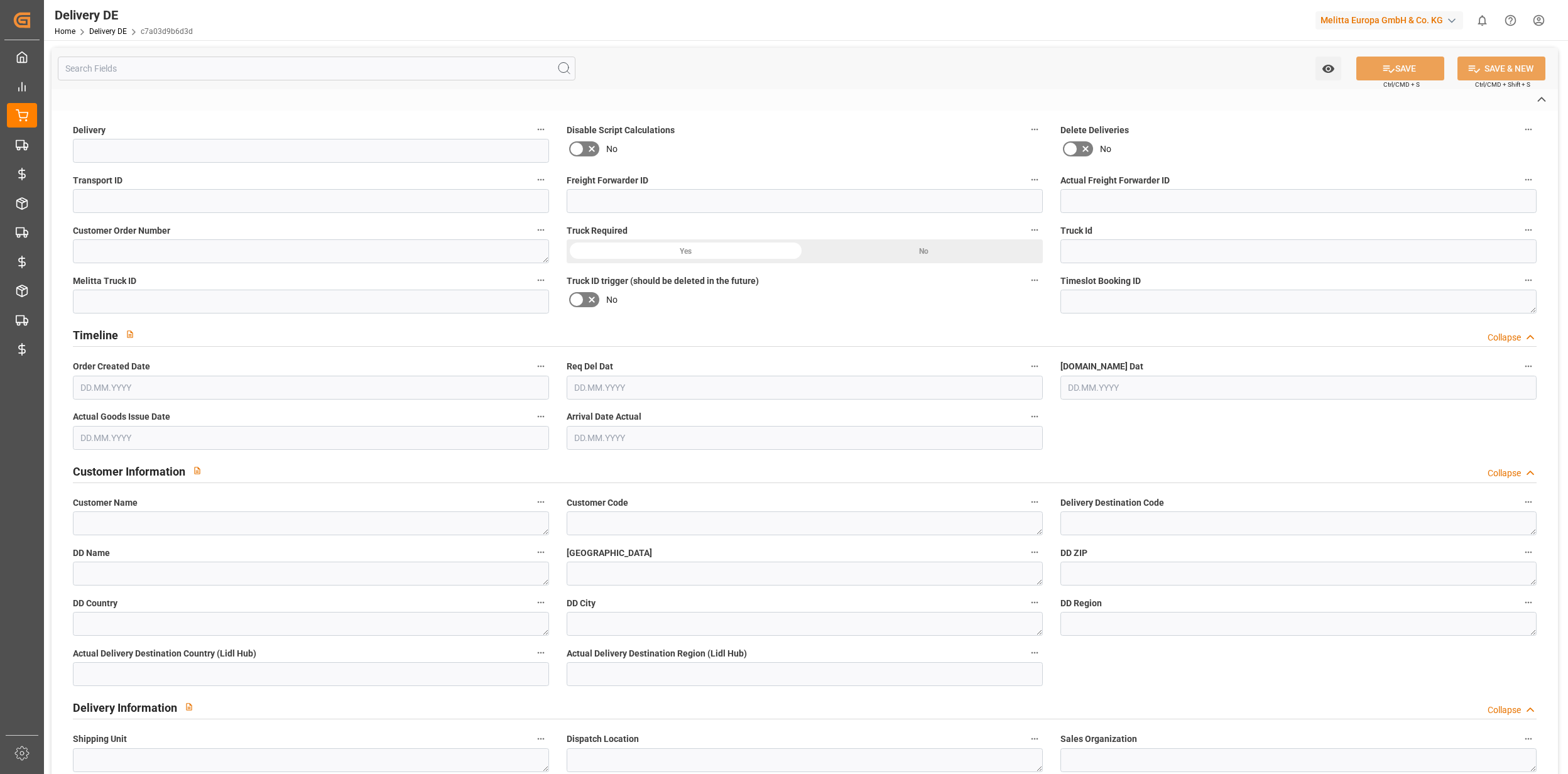
type textarea "ITM"
type textarea "0000026280"
type textarea "0000914430"
type textarea "ITM ALIMENTAIRE INT"
type textarea "[STREET_ADDRESS]"
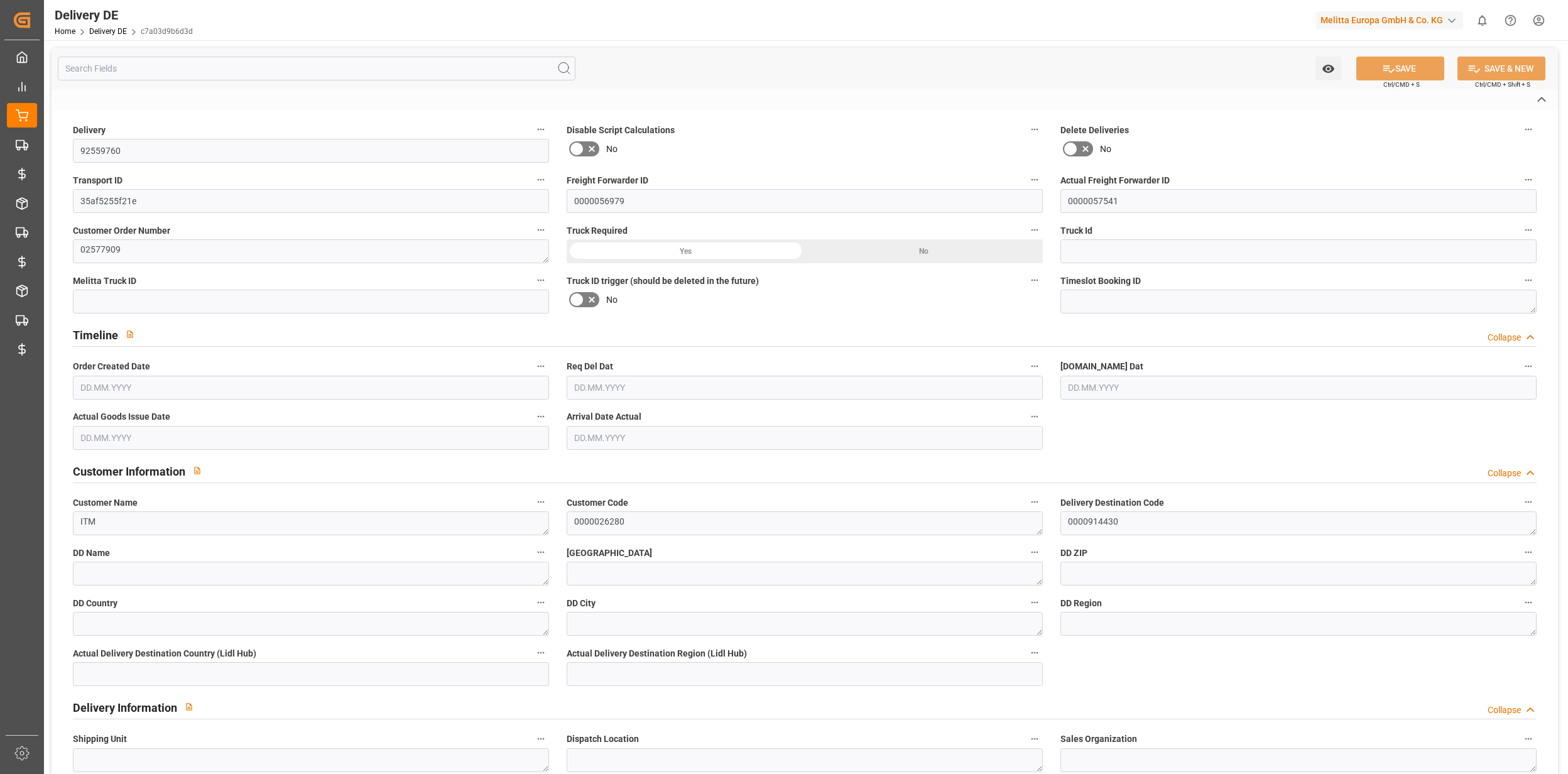
type textarea "91730"
type textarea "FR"
type textarea "MAUCHAMPS"
type textarea "91"
type textarea "0011"
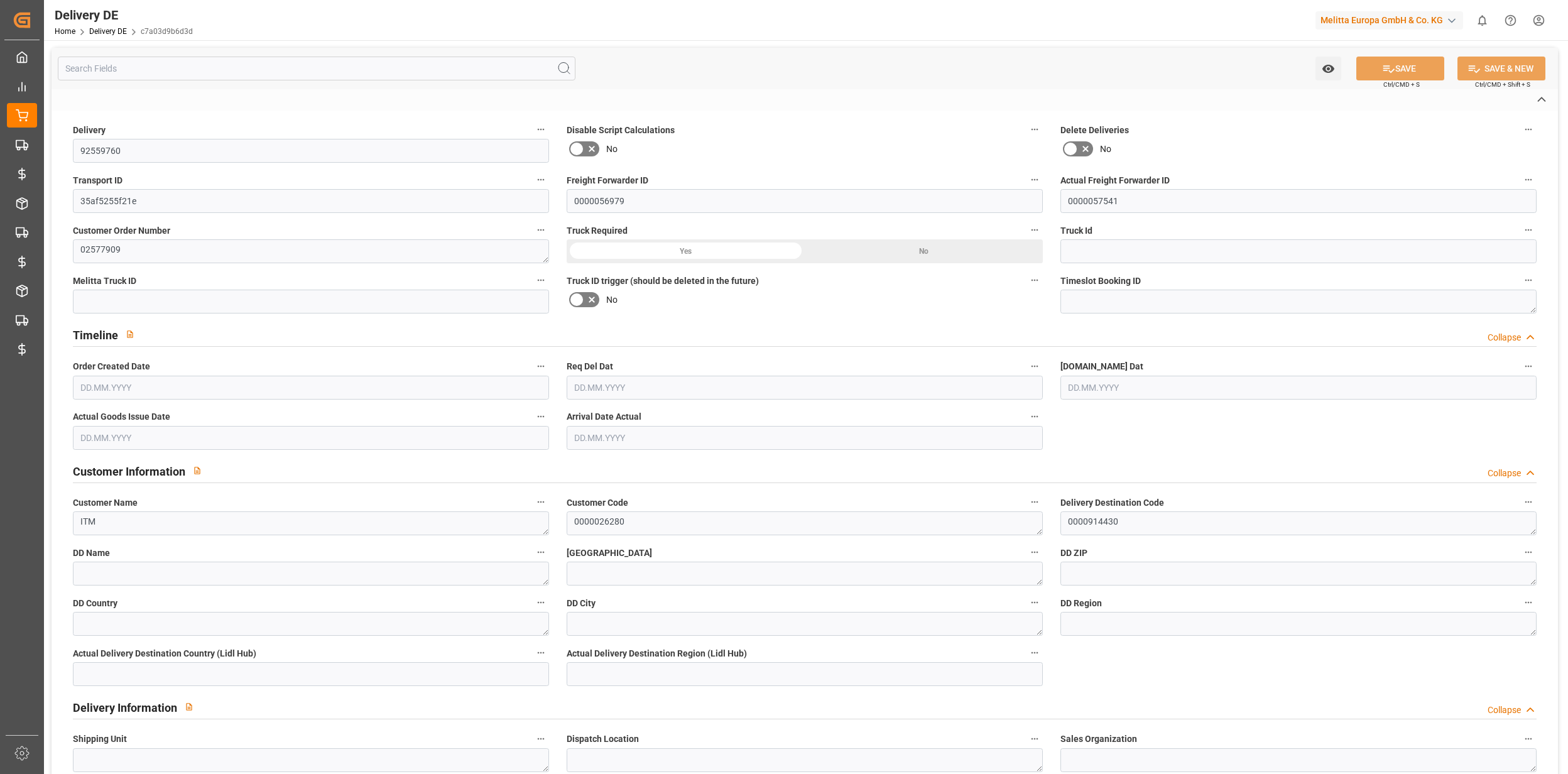
type textarea "6"
type textarea "LF"
type input "Pallet"
type textarea "FR10"
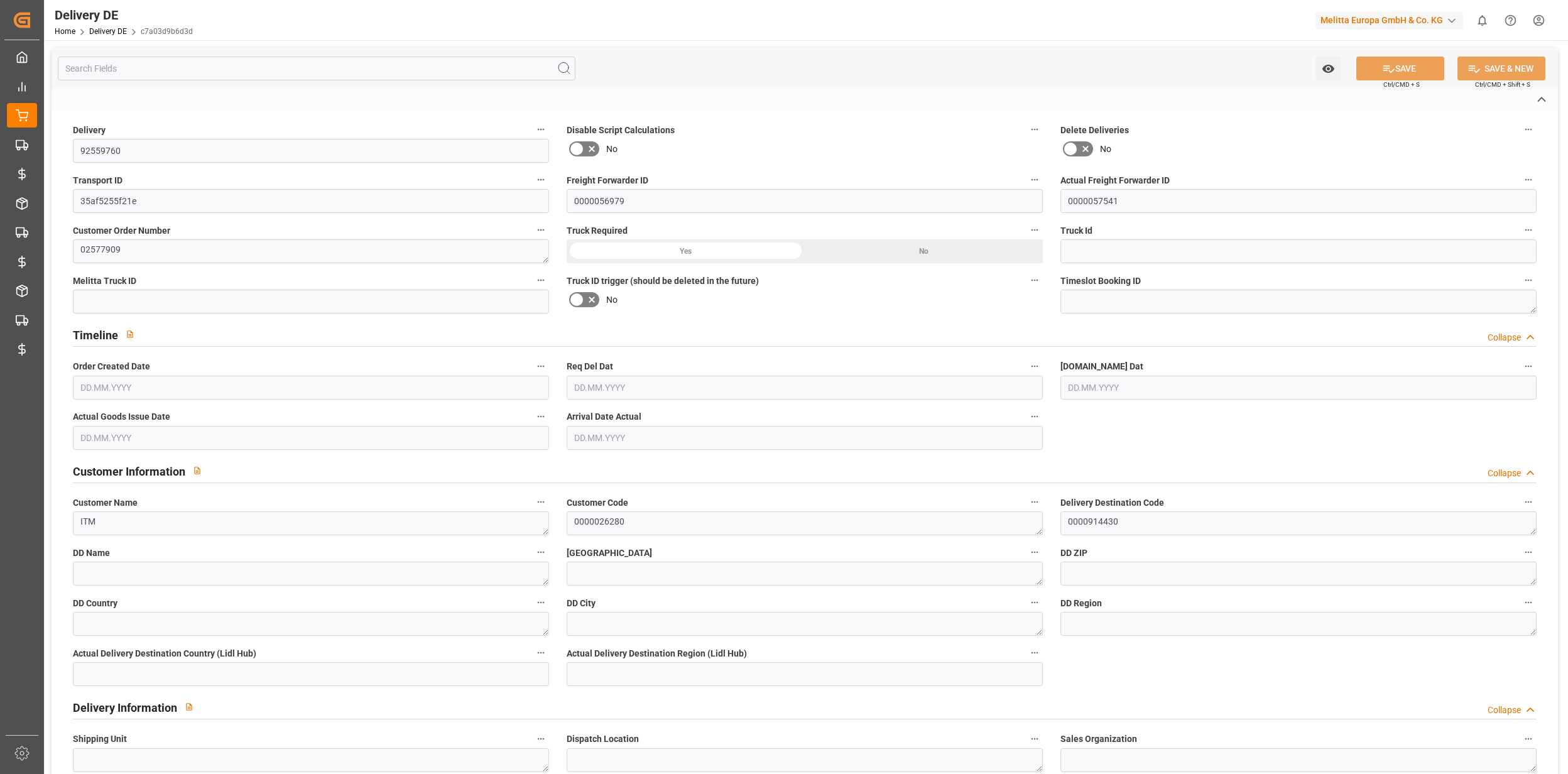
type input "FR10"
type textarea "Livraison le 23.09.2025 a 09:30"
type input "DAP"
type input "10"
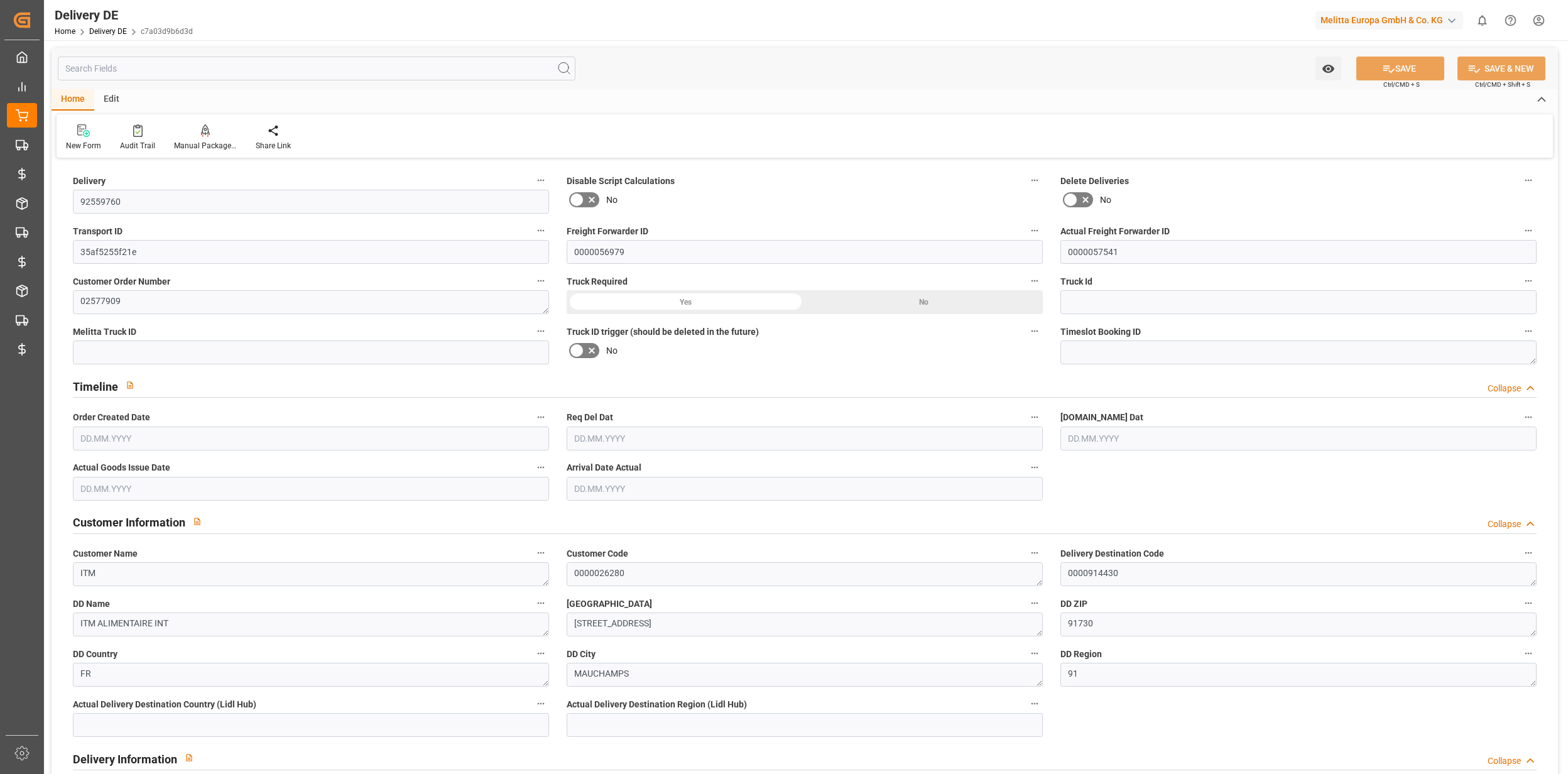
type input "0"
type input "33"
type input "7858.08"
type input "11296"
type input "64867.84"
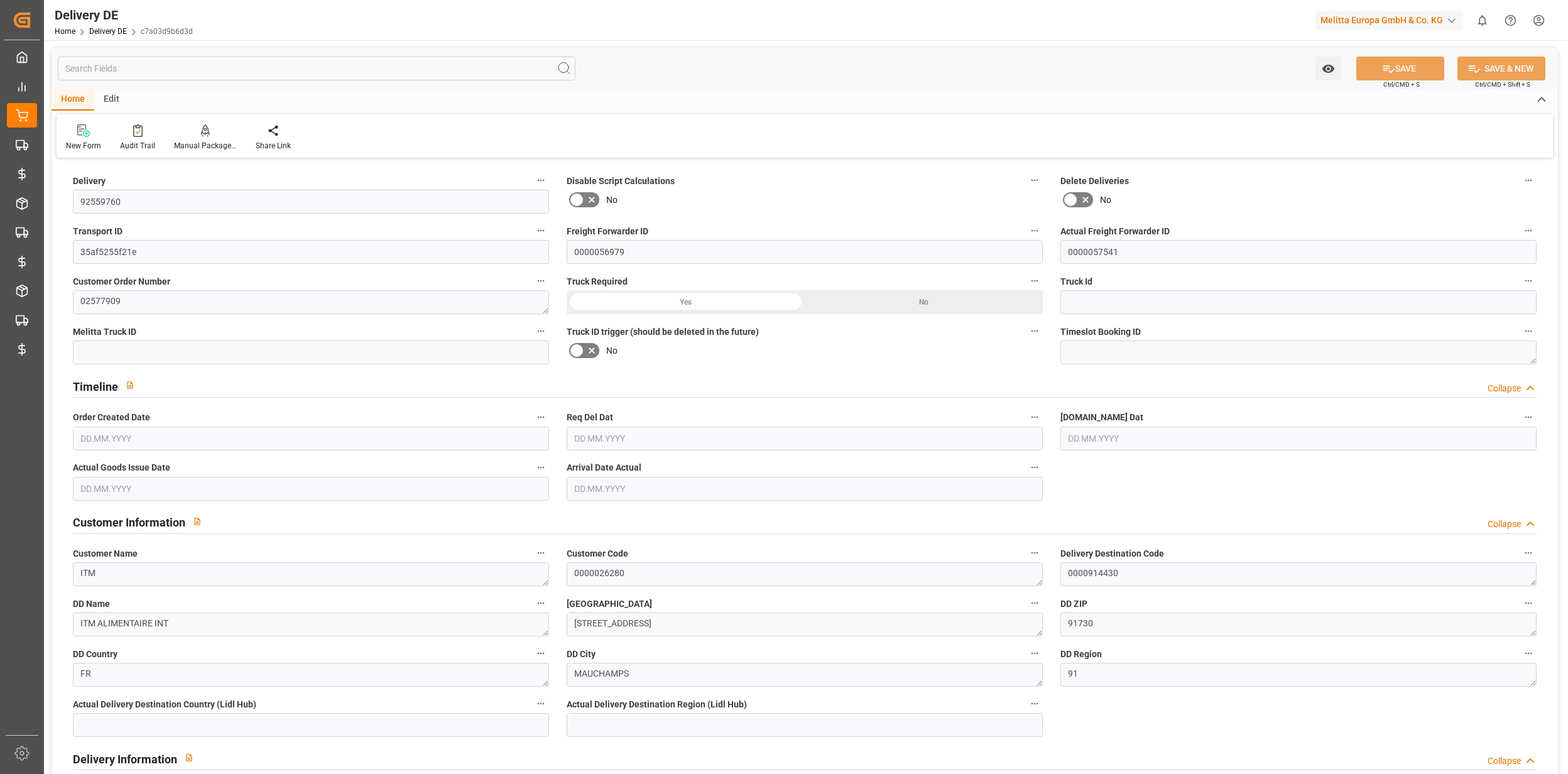
type input "18.09.2025"
type input "[DATE]"
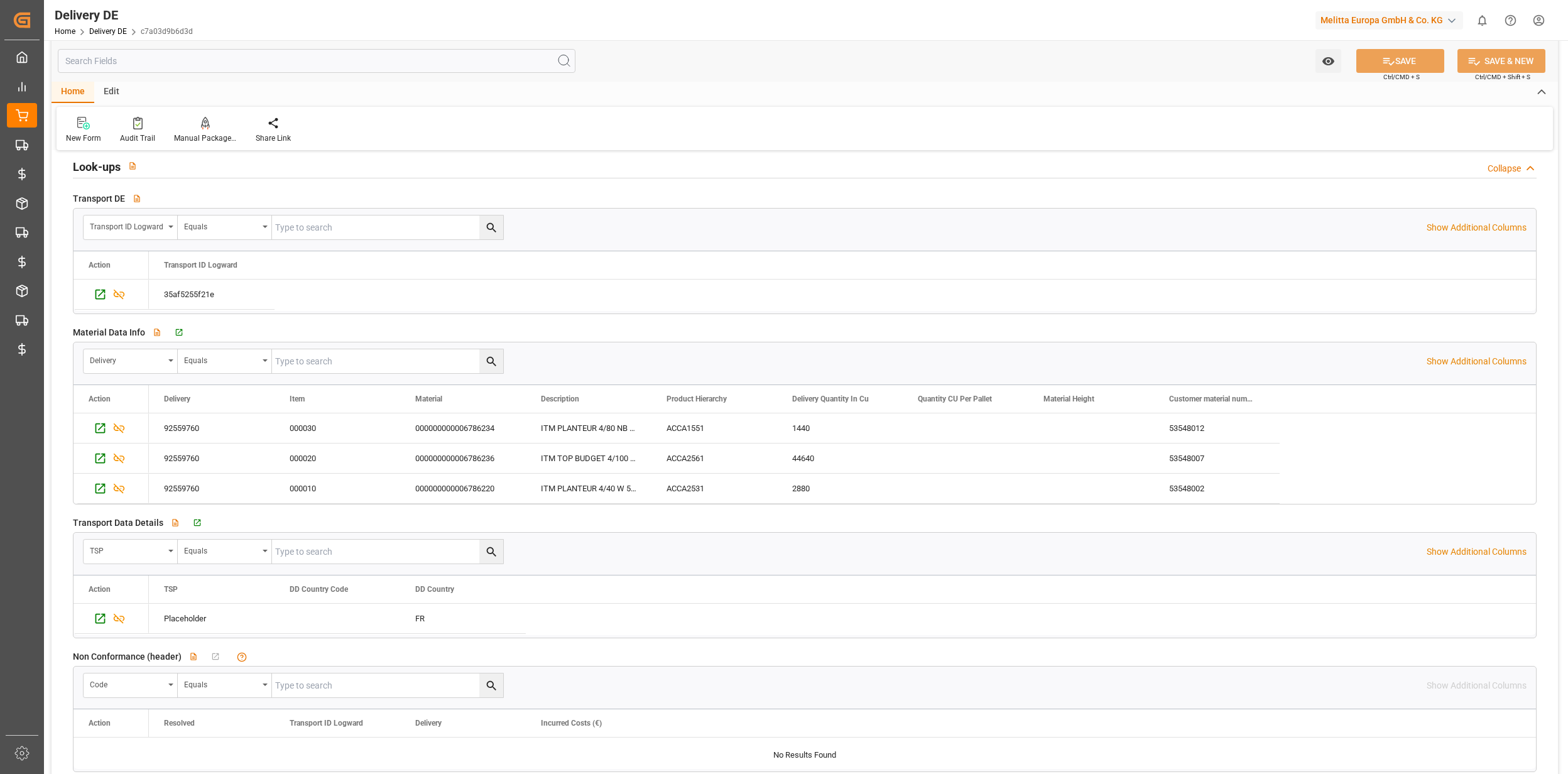
scroll to position [1927, 0]
click at [105, 626] on icon "Press SPACE to select this row." at bounding box center [100, 621] width 10 height 10
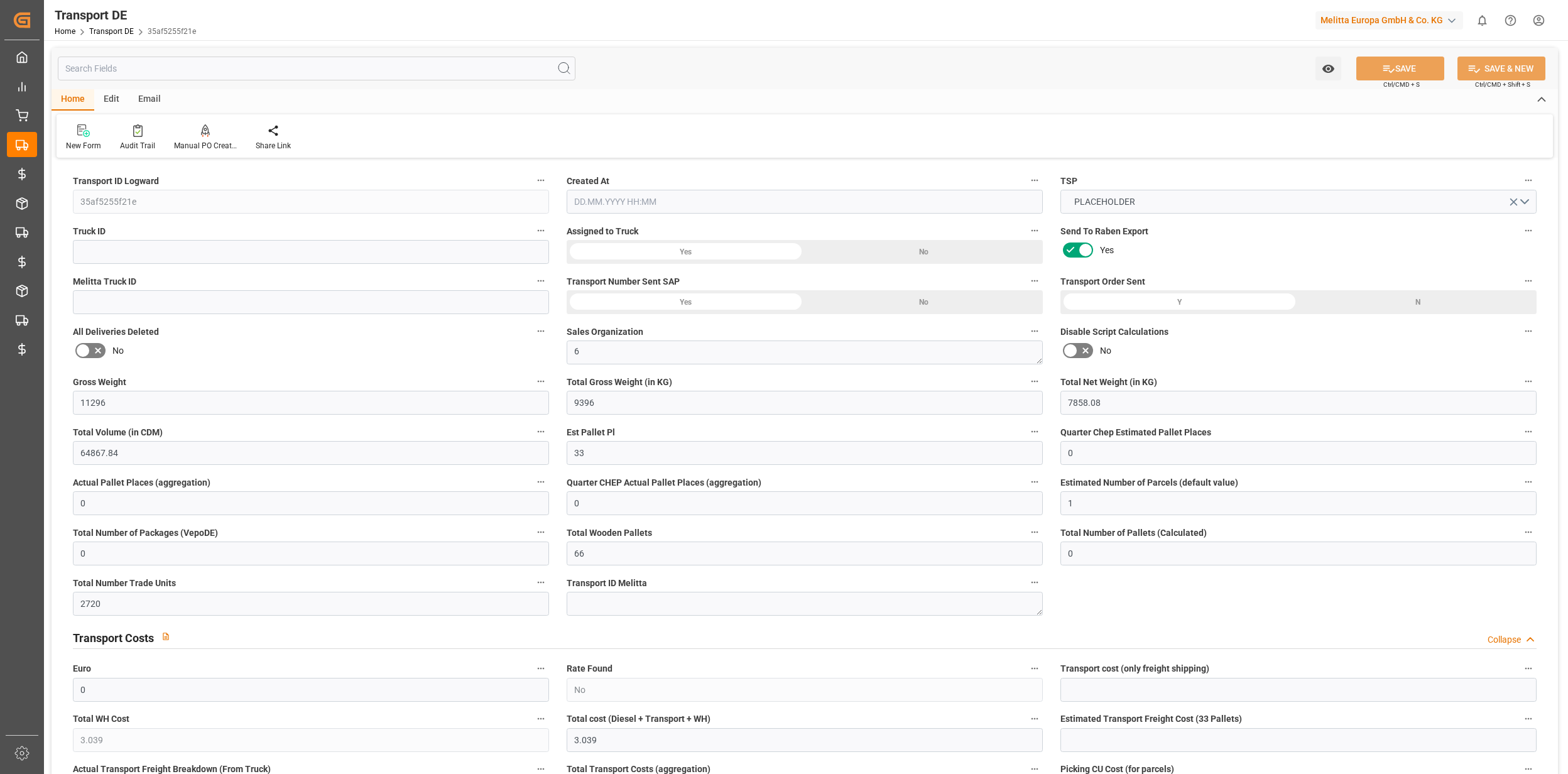
type input "11296"
type input "9396"
type input "7858.08"
type input "64867.84"
type input "33"
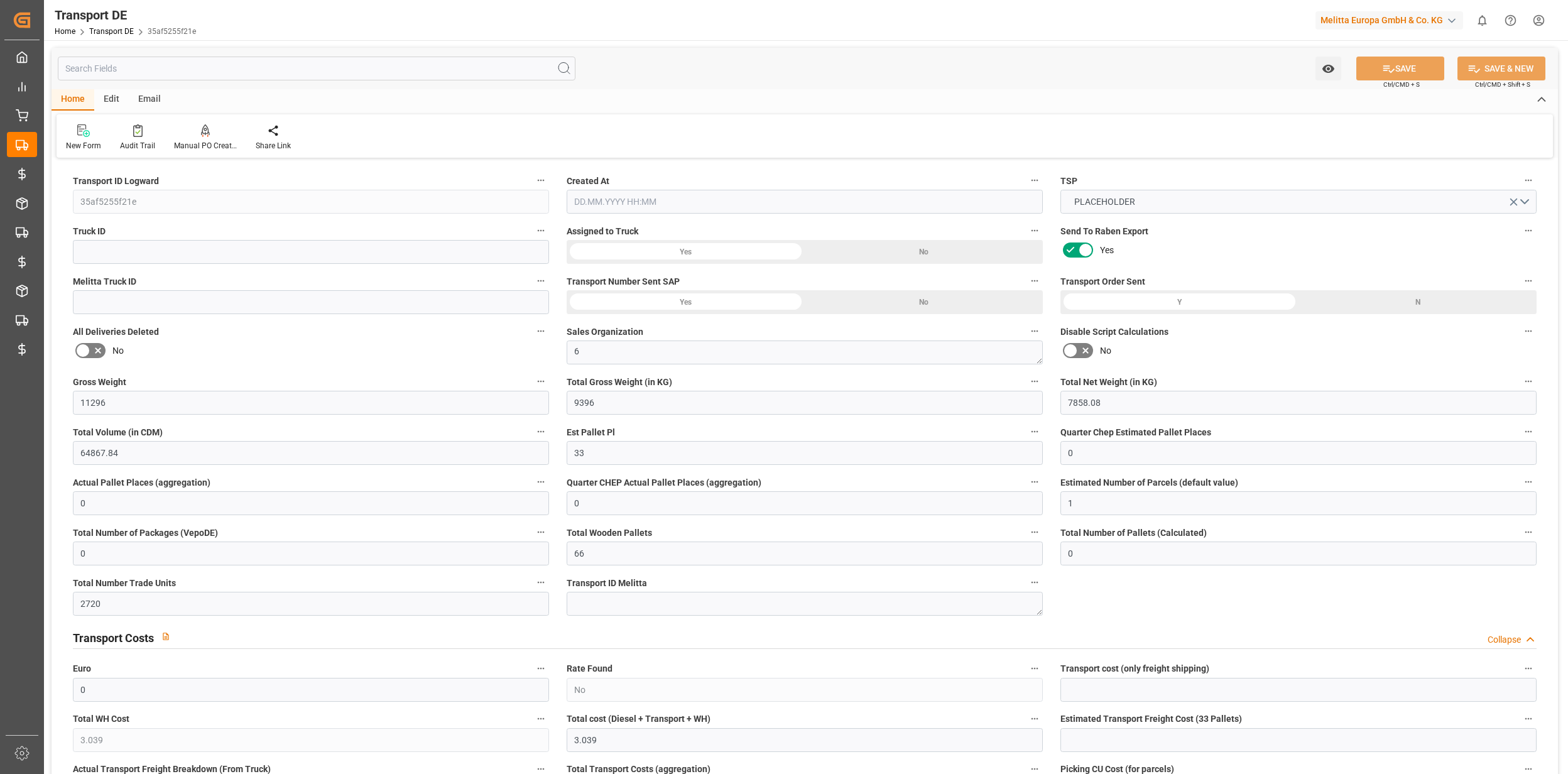
type input "0"
type input "1"
type input "0"
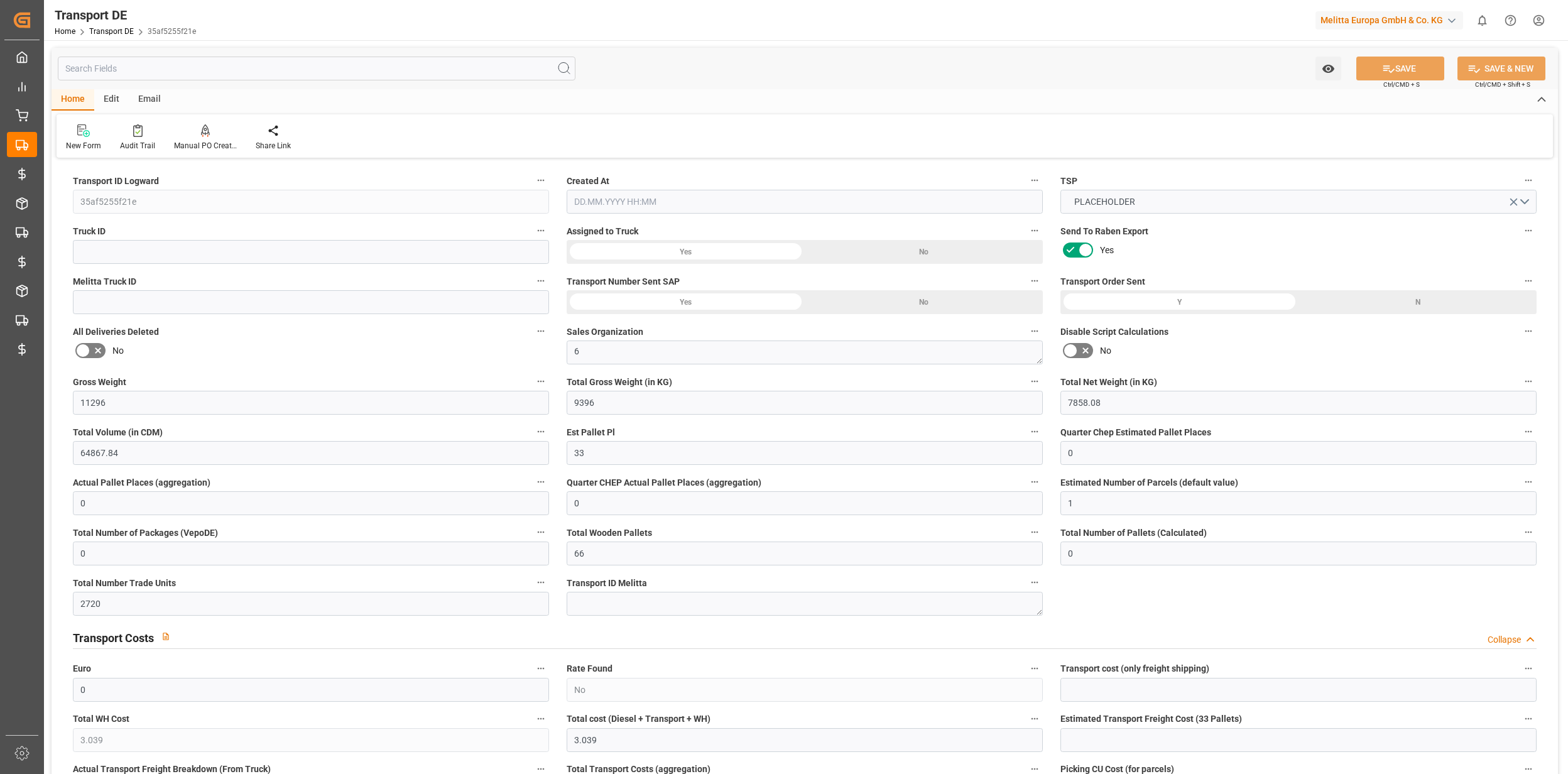
type input "66"
type input "0"
type input "2720"
type input "0"
type input "3.039"
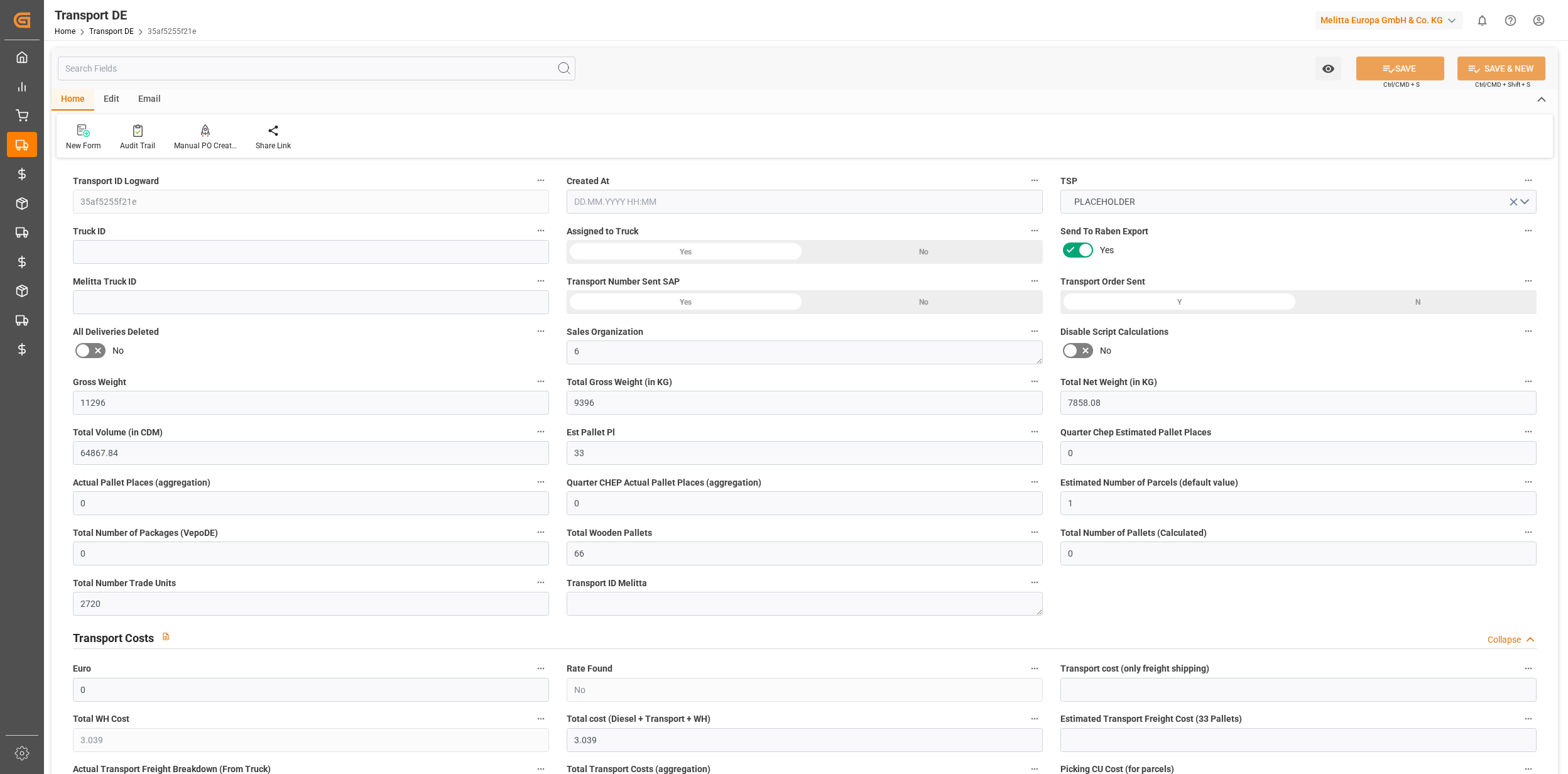
type input "0"
type input "91"
type input "0"
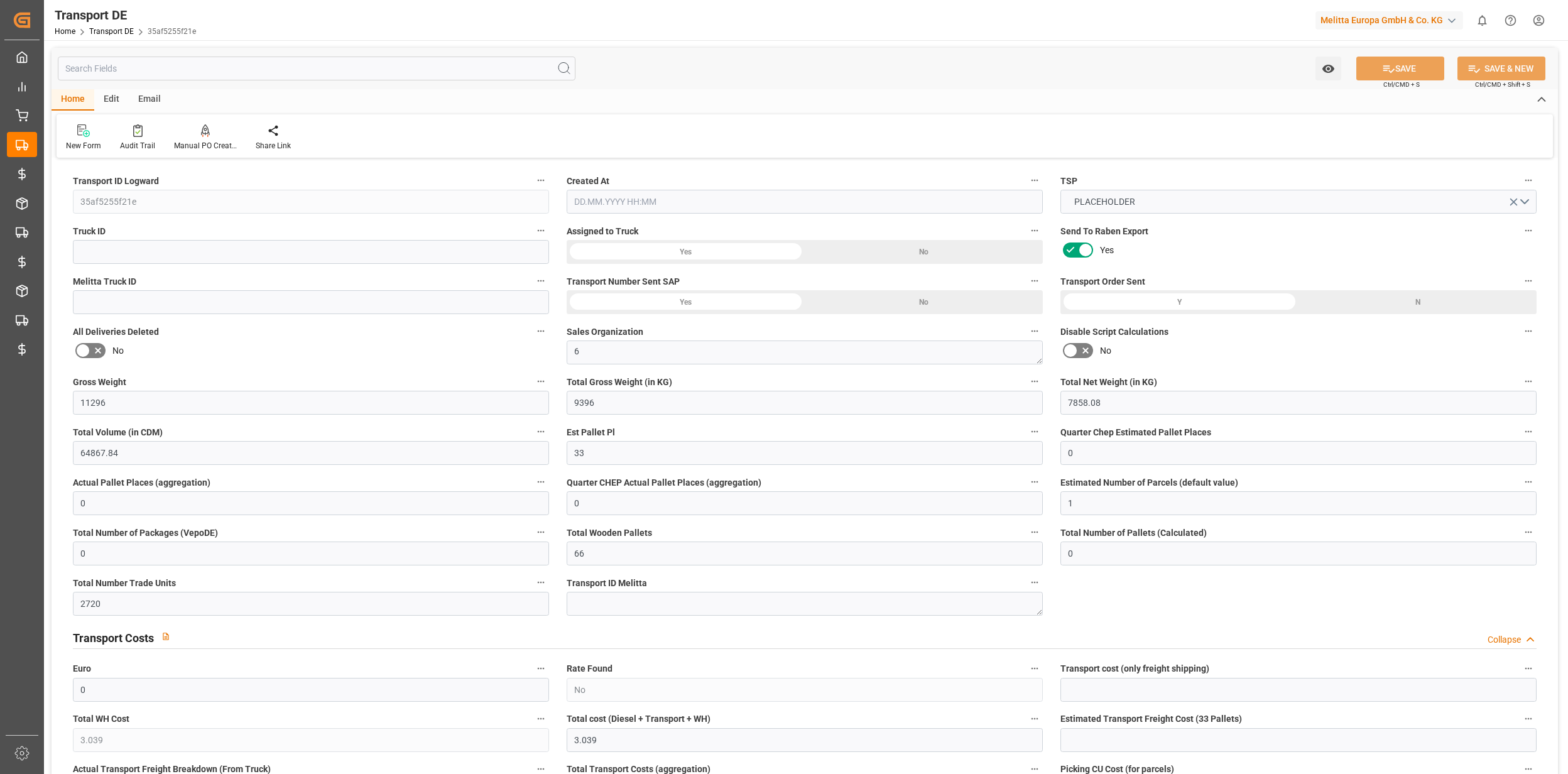
type input "0"
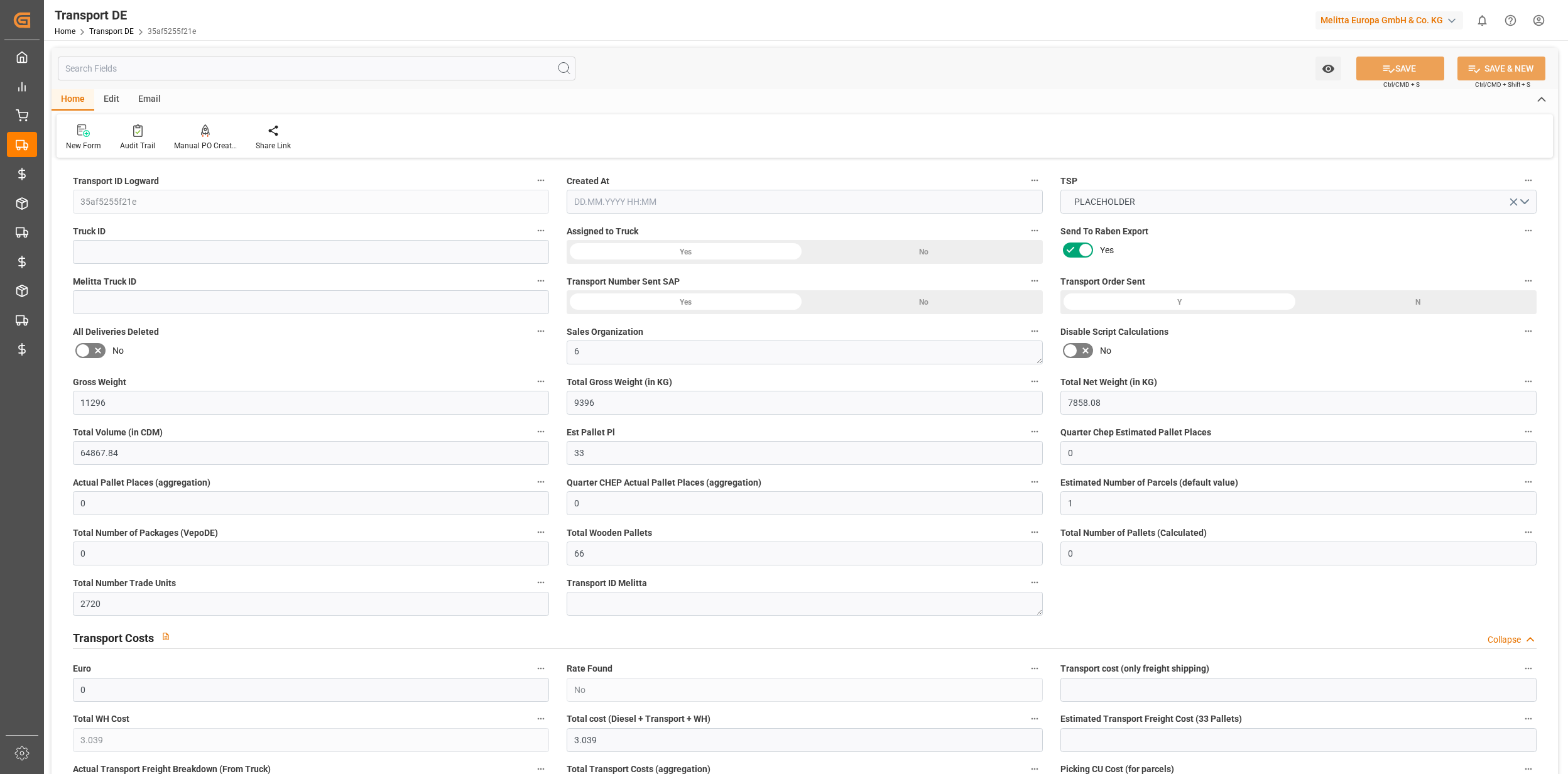
type input "0"
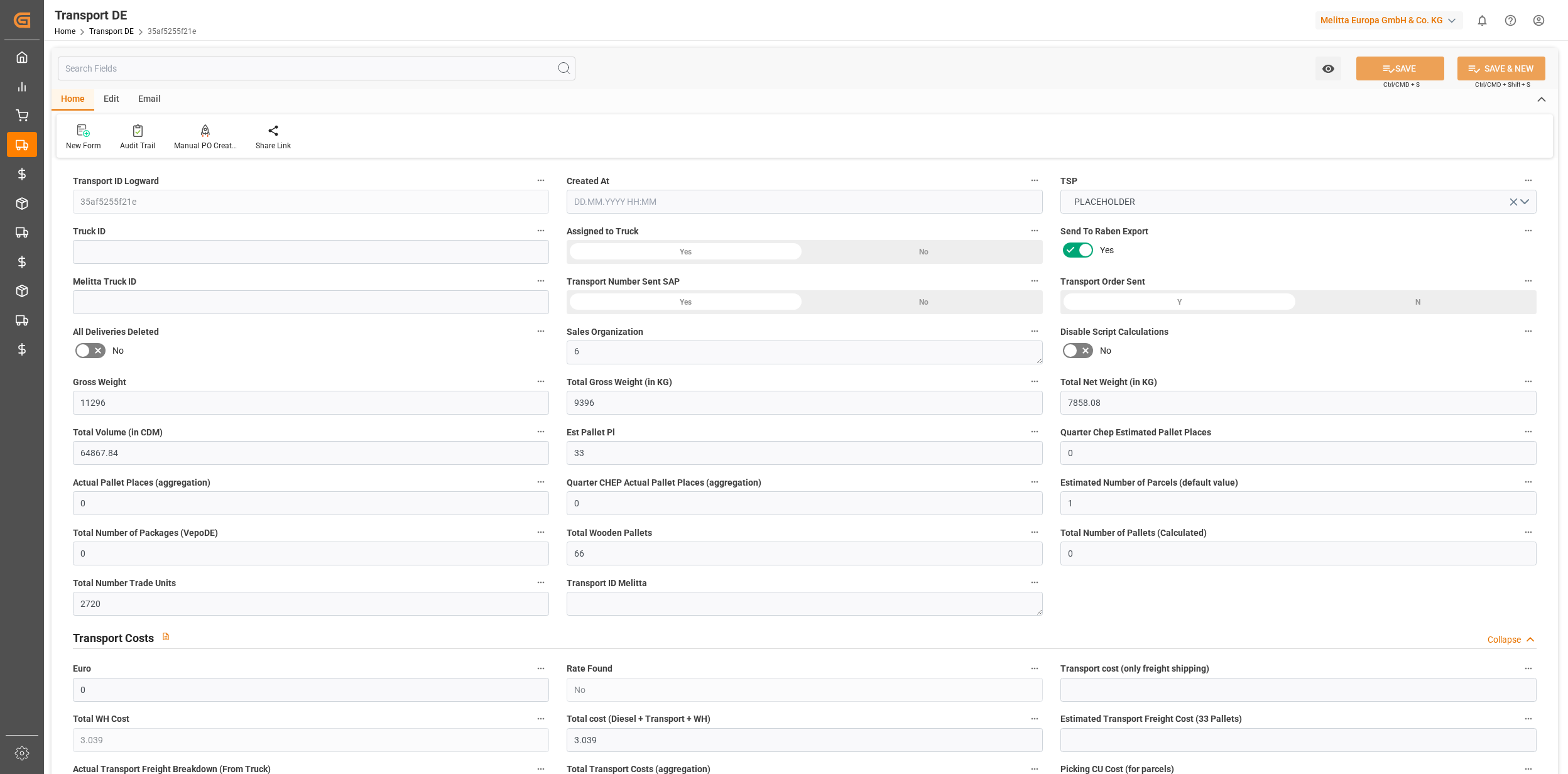
type input "0"
type input "9396"
type input "4710.8598"
type input "21"
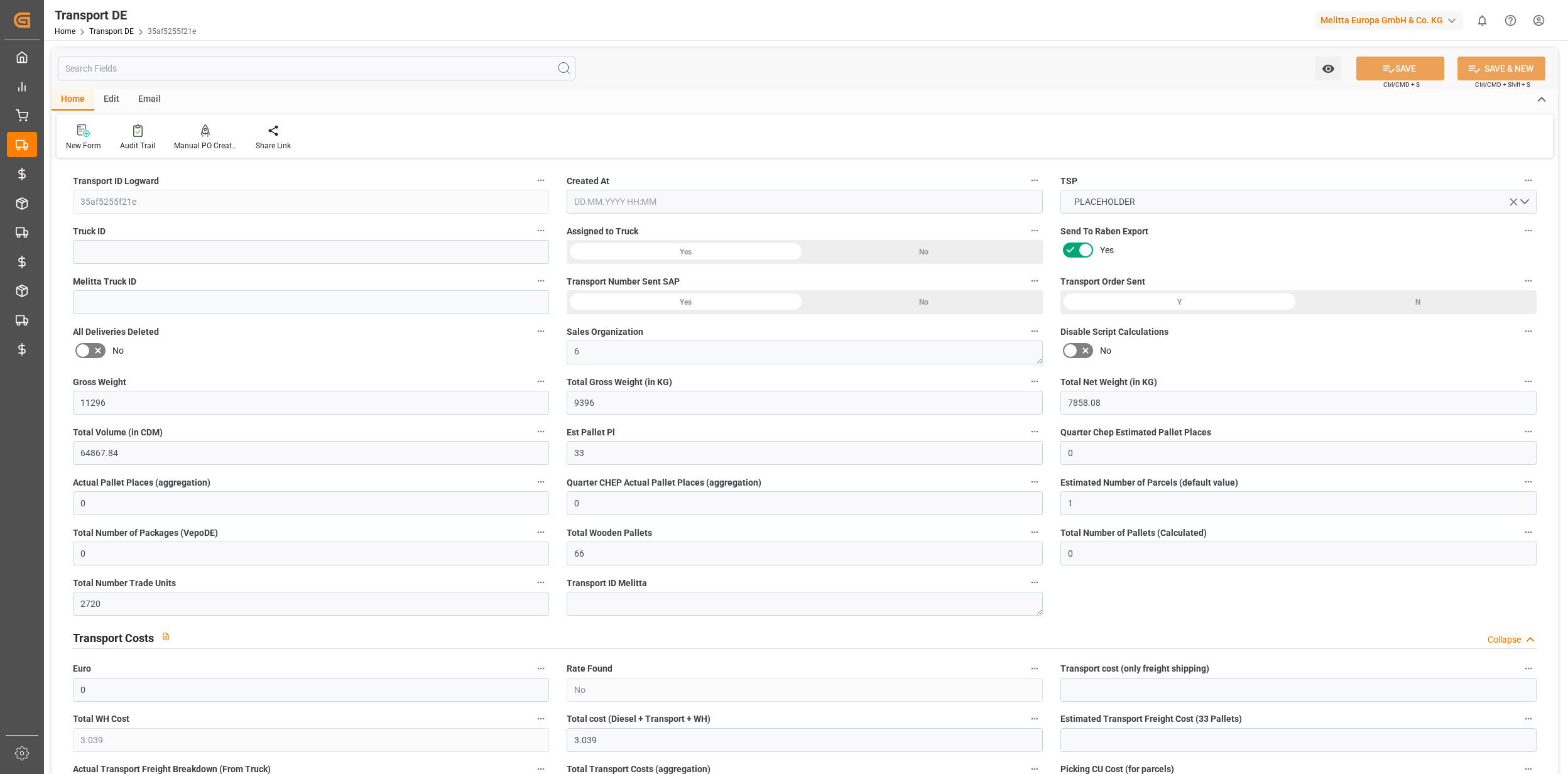
type input "35"
type input "66"
type input "0"
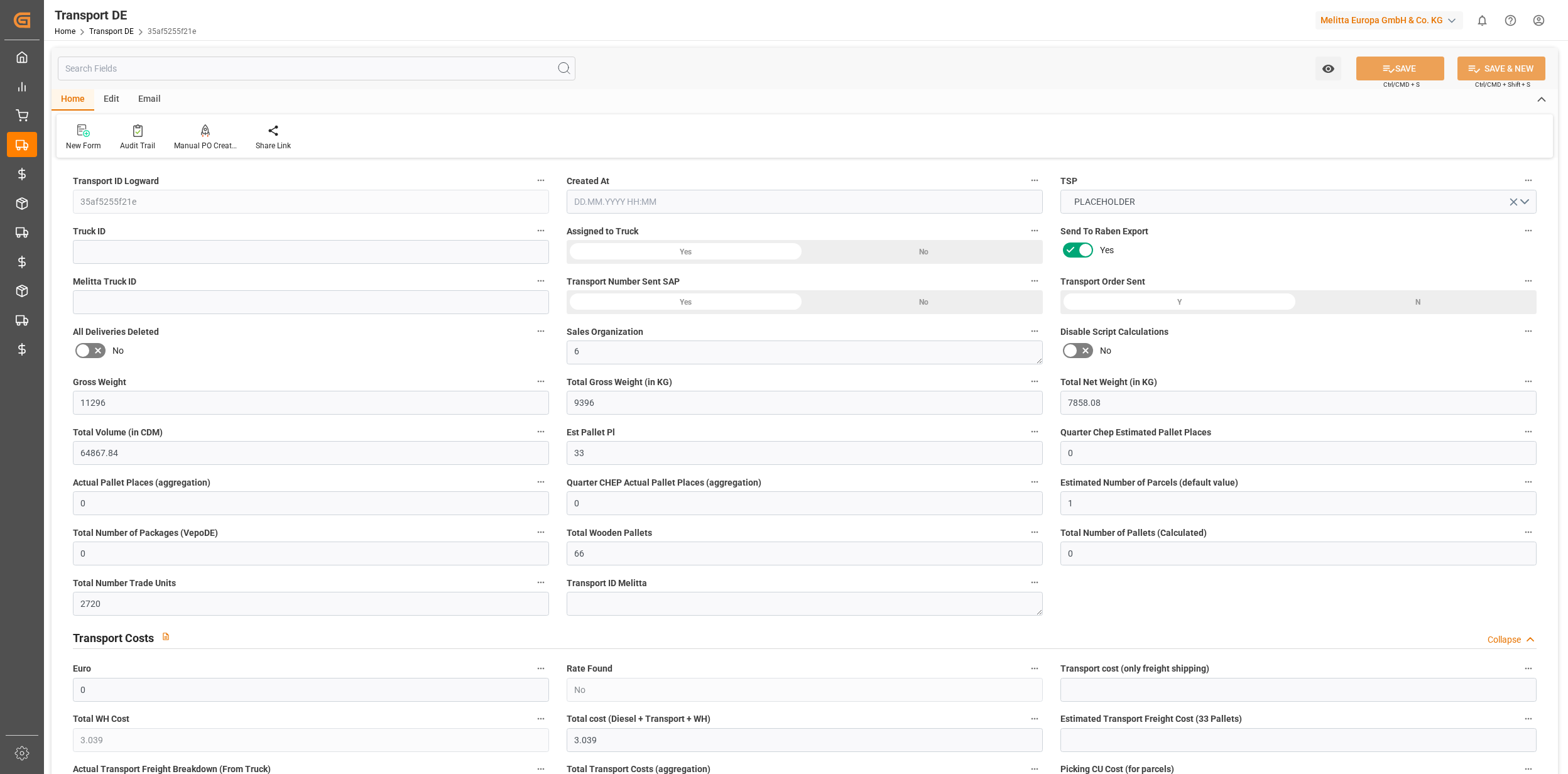
type input "0"
type input "1"
type input "0"
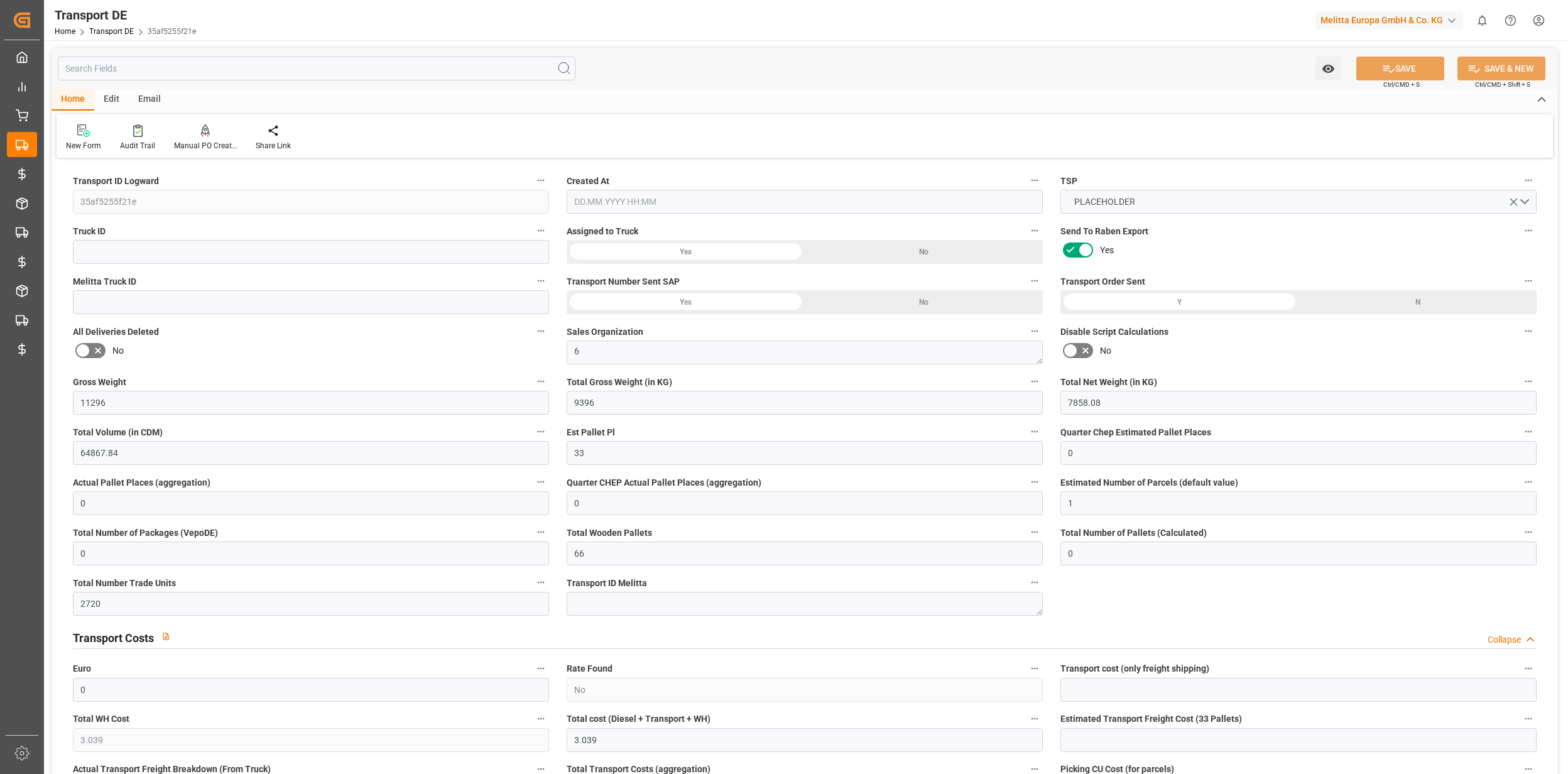
type input "2720"
type input "3.039"
type input "0"
type input "[DATE] 13:06"
type input "[DATE]"
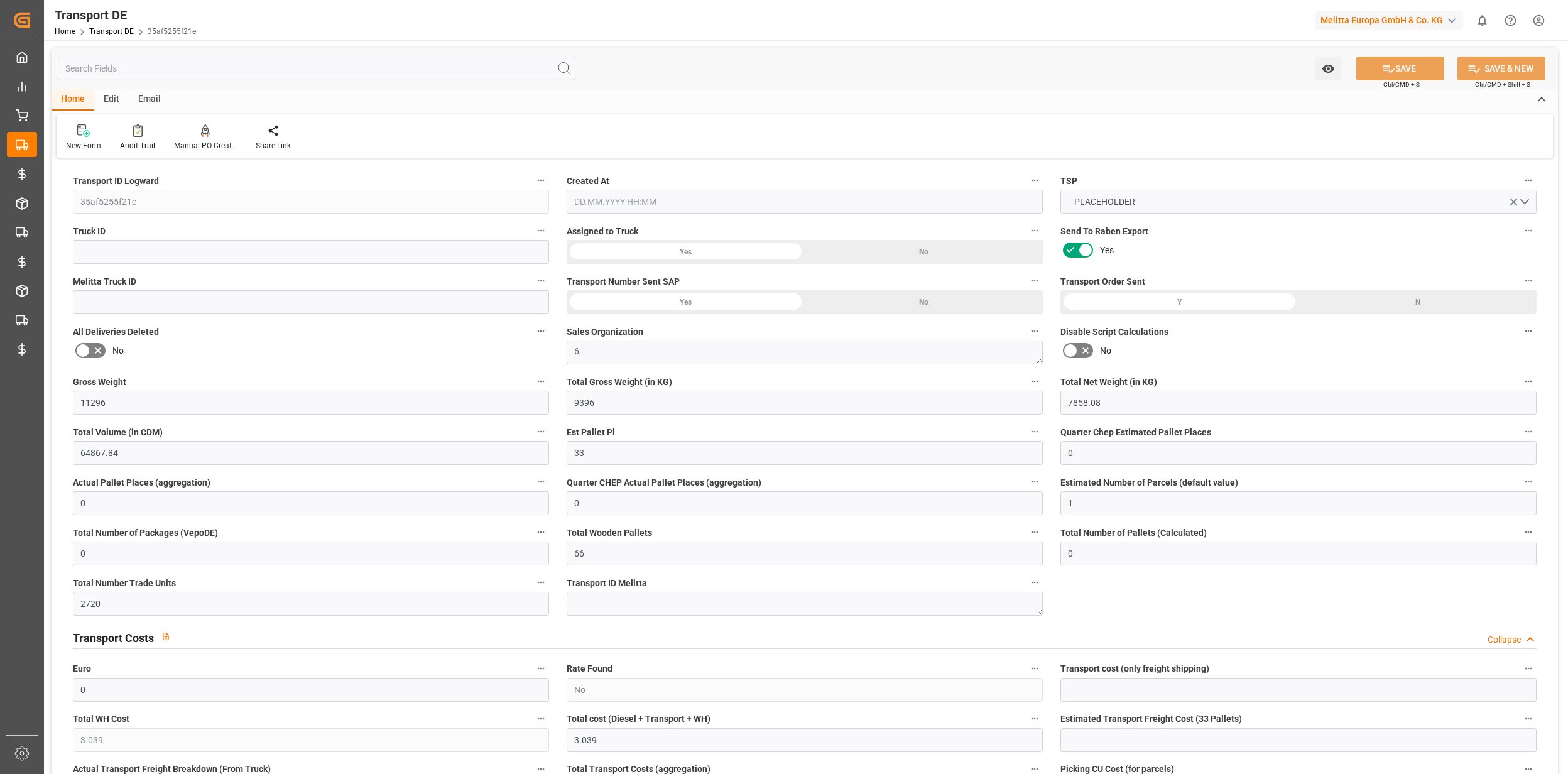
type input "[DATE]"
